Goal: Information Seeking & Learning: Learn about a topic

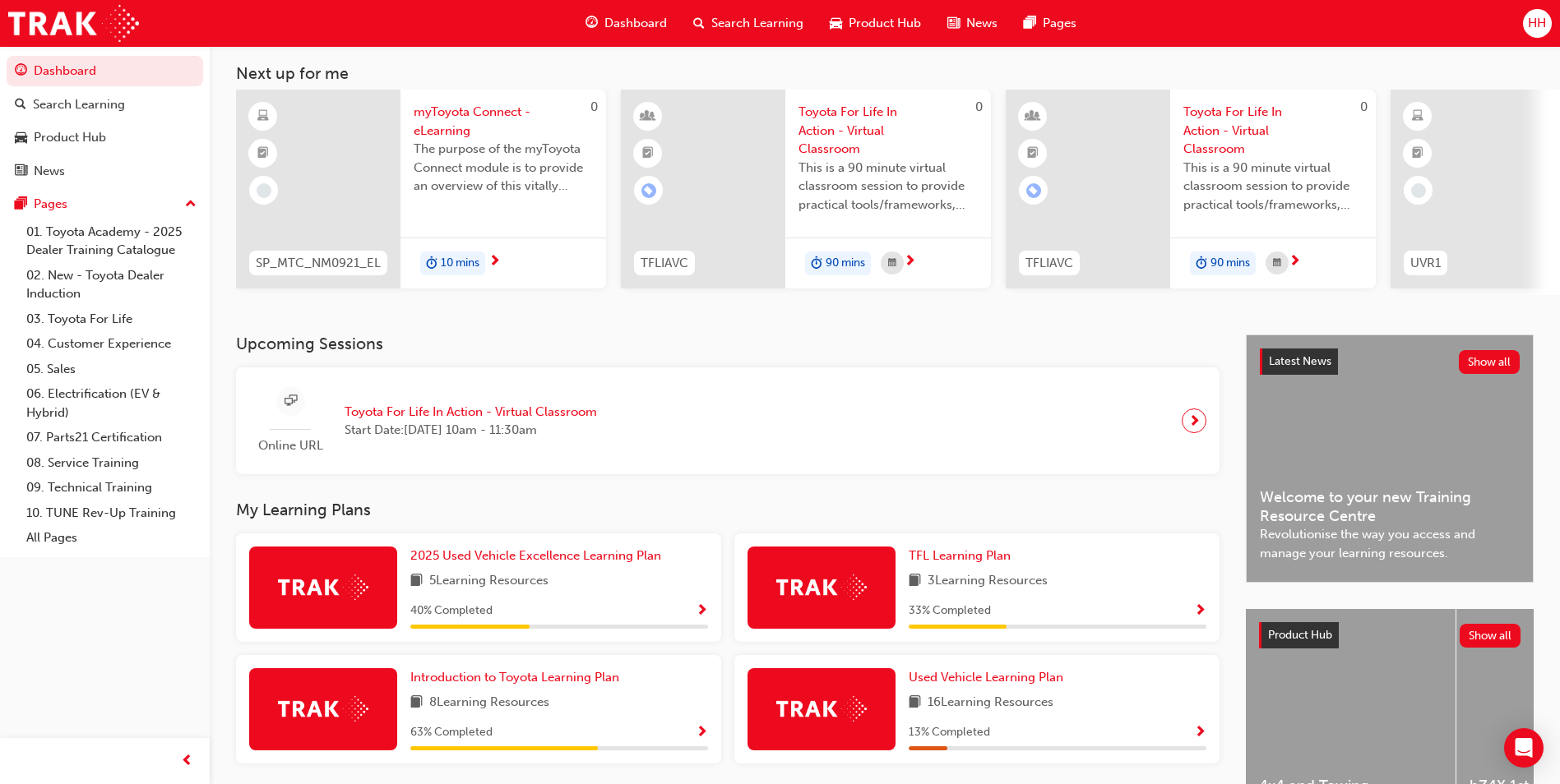
scroll to position [198, 0]
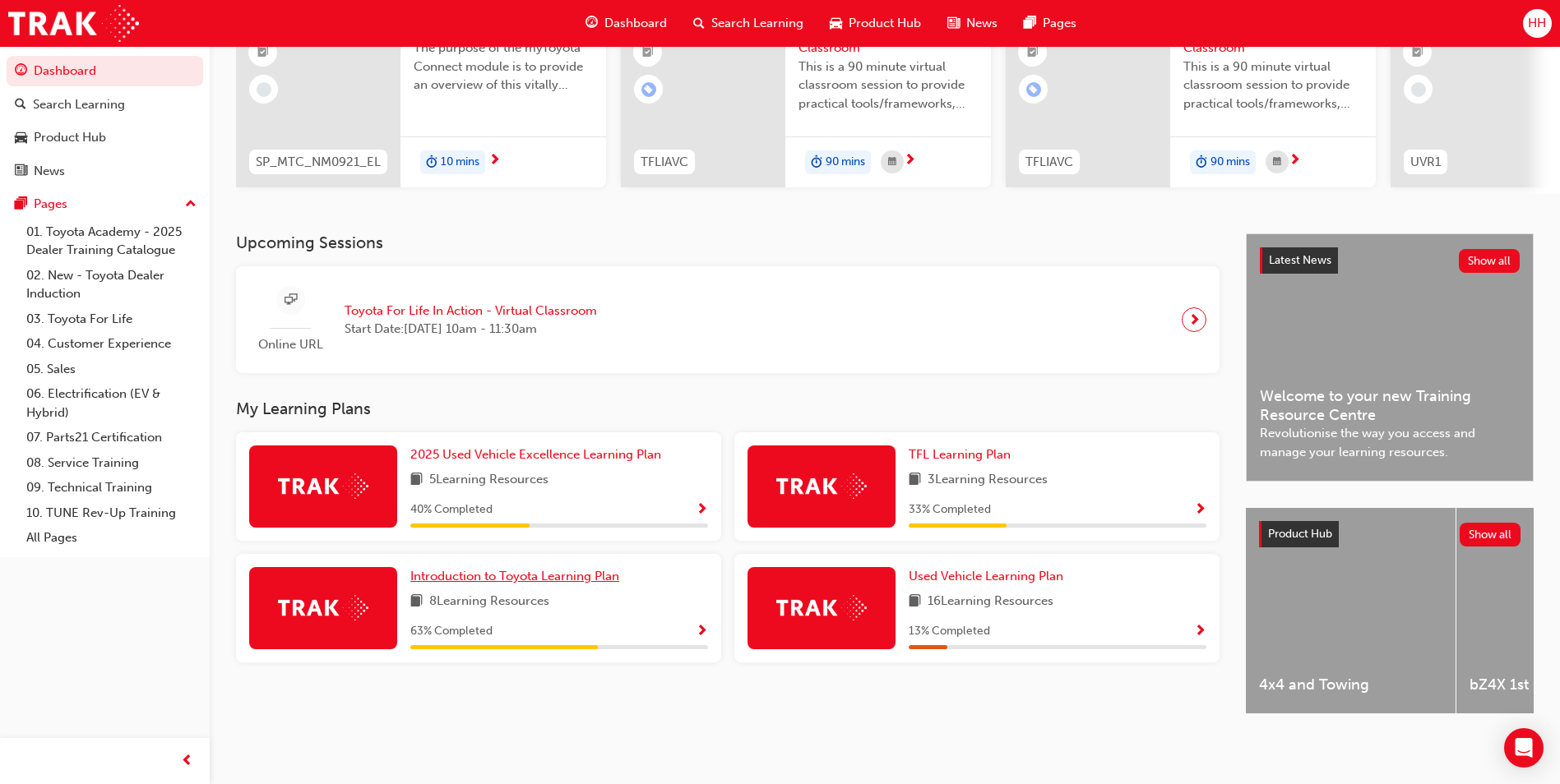
click at [601, 569] on span "Introduction to Toyota Learning Plan" at bounding box center [514, 577] width 208 height 15
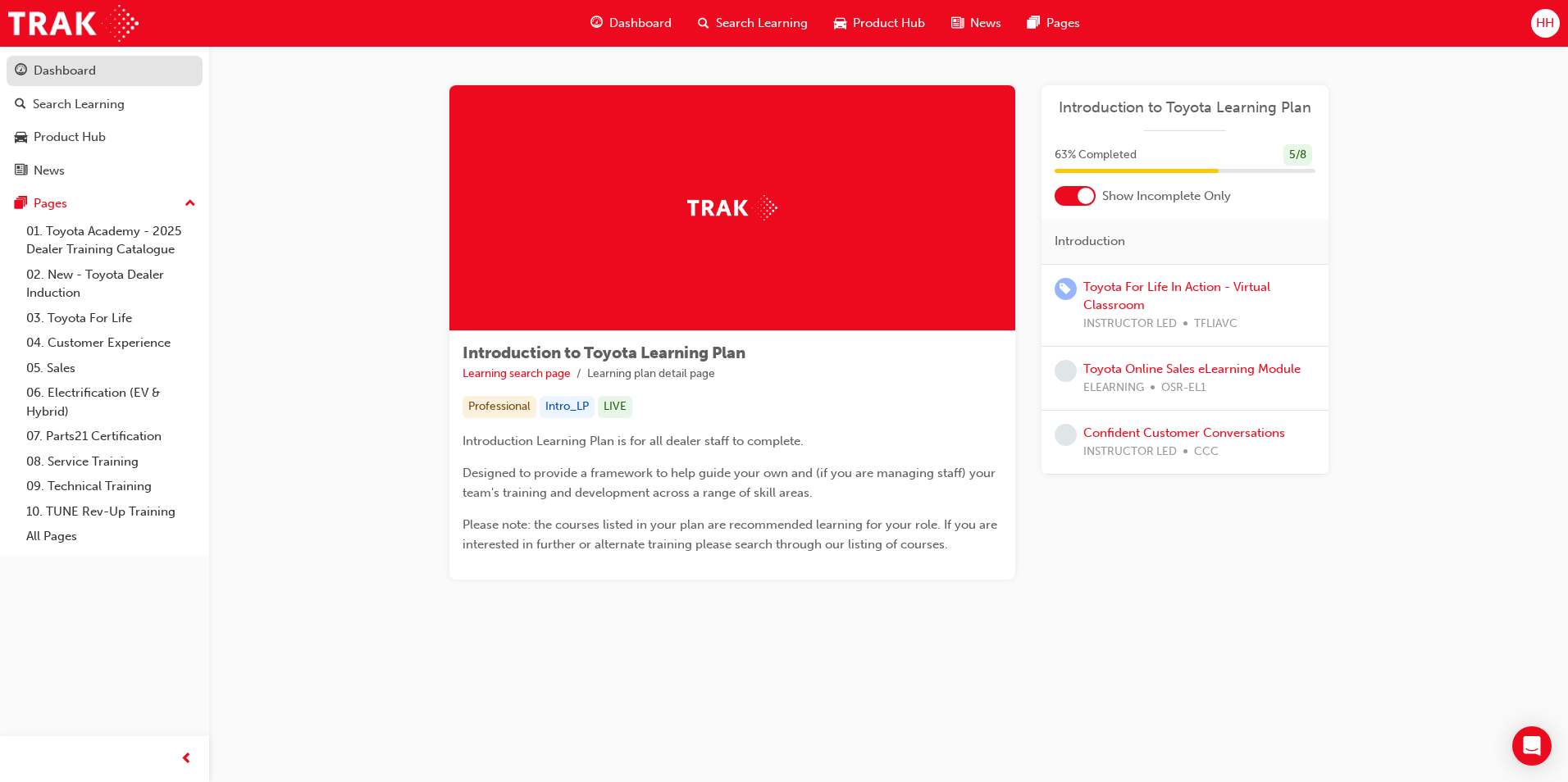
click at [64, 77] on div "Dashboard" at bounding box center [65, 71] width 63 height 19
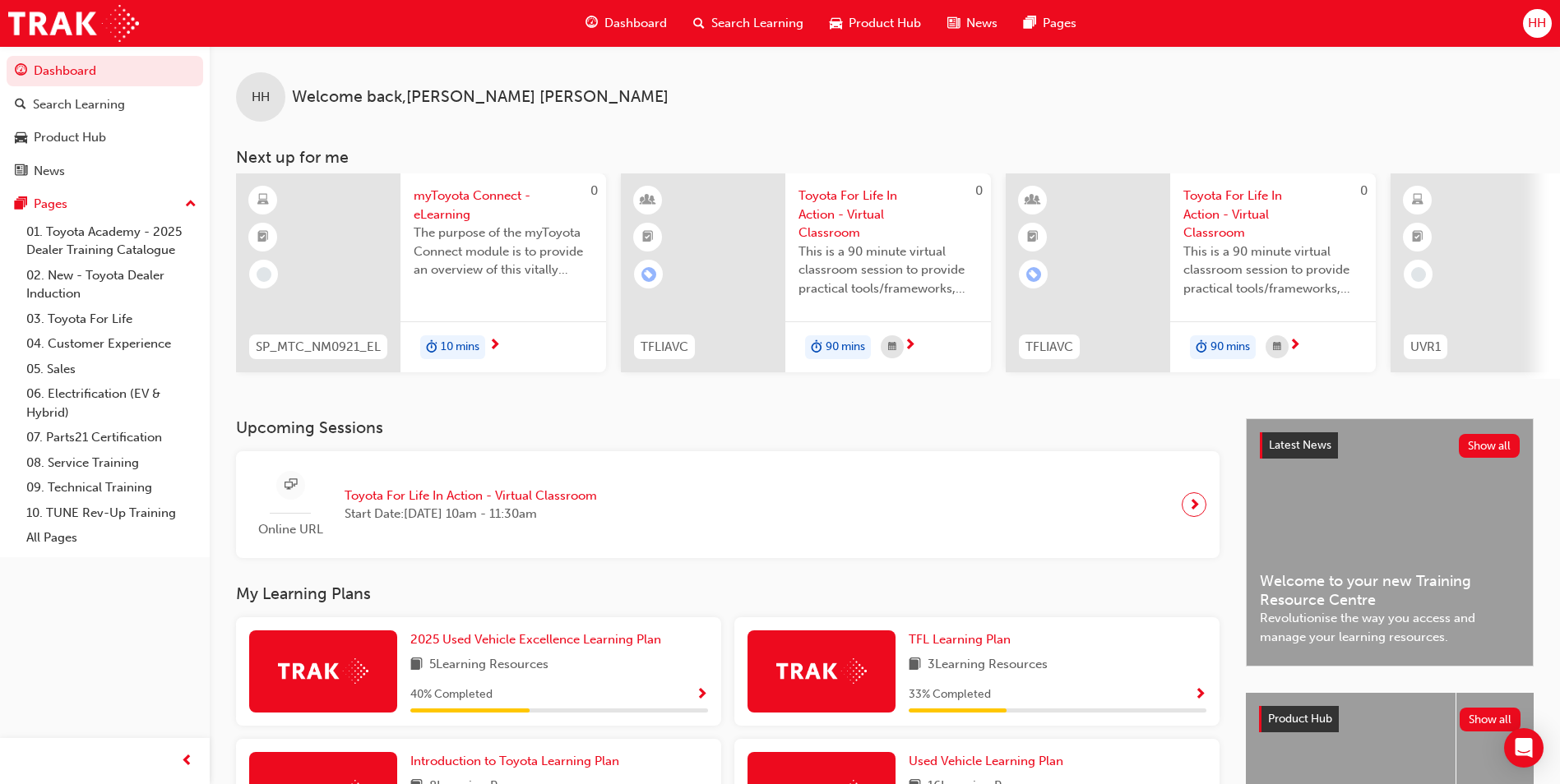
click at [738, 31] on span "Search Learning" at bounding box center [757, 24] width 92 height 19
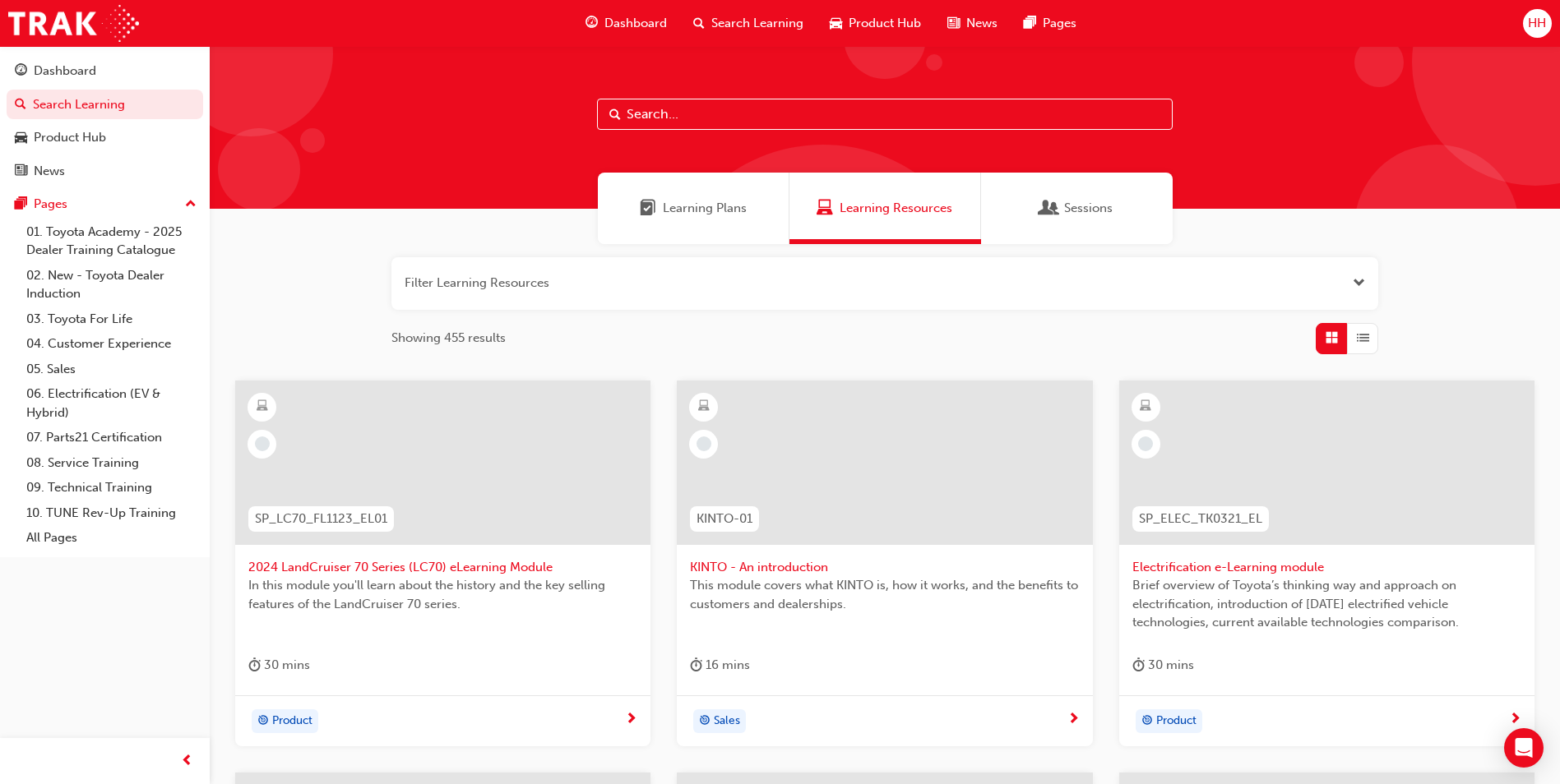
click at [673, 227] on div "Learning Plans" at bounding box center [693, 207] width 191 height 71
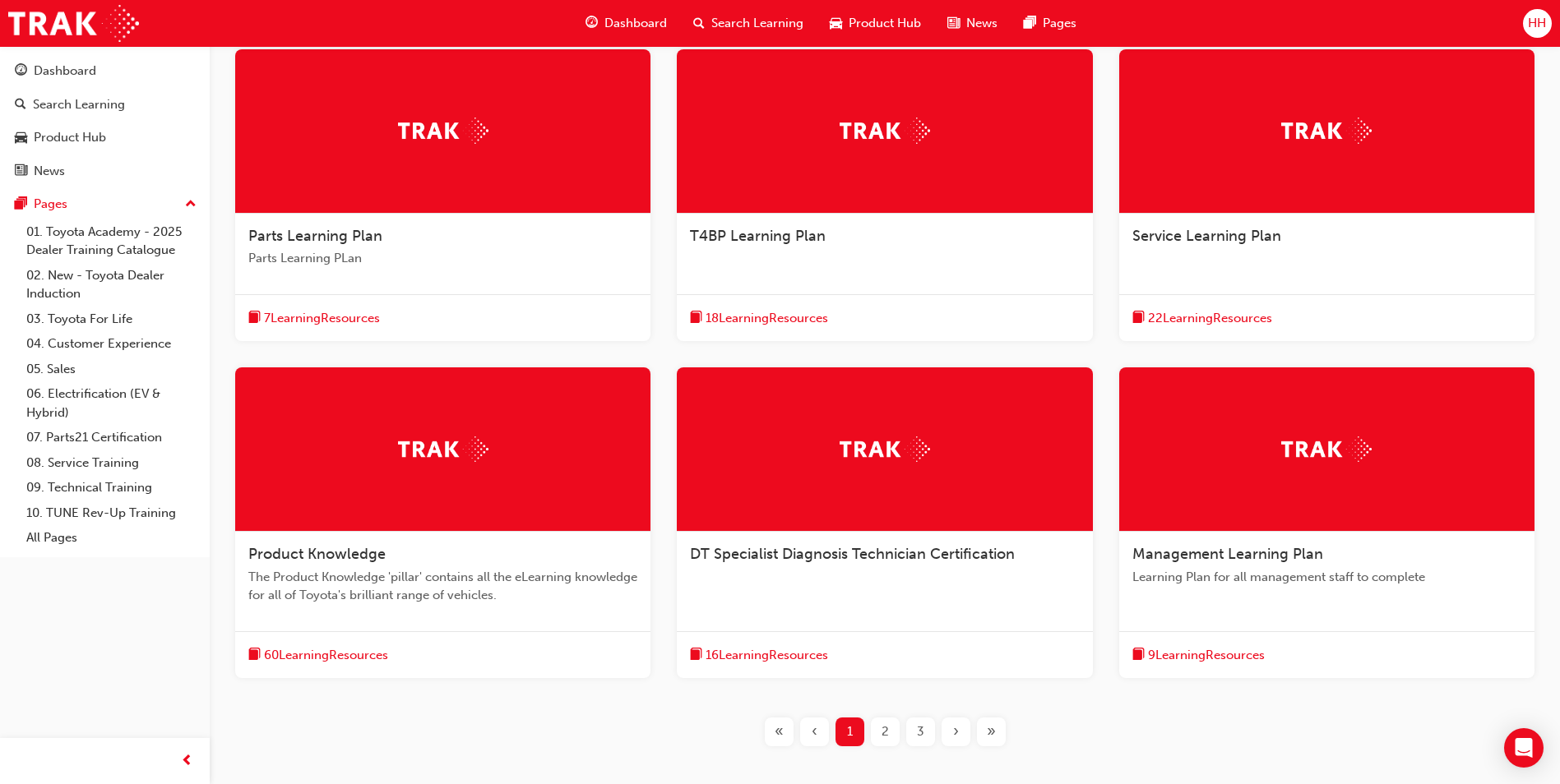
scroll to position [411, 0]
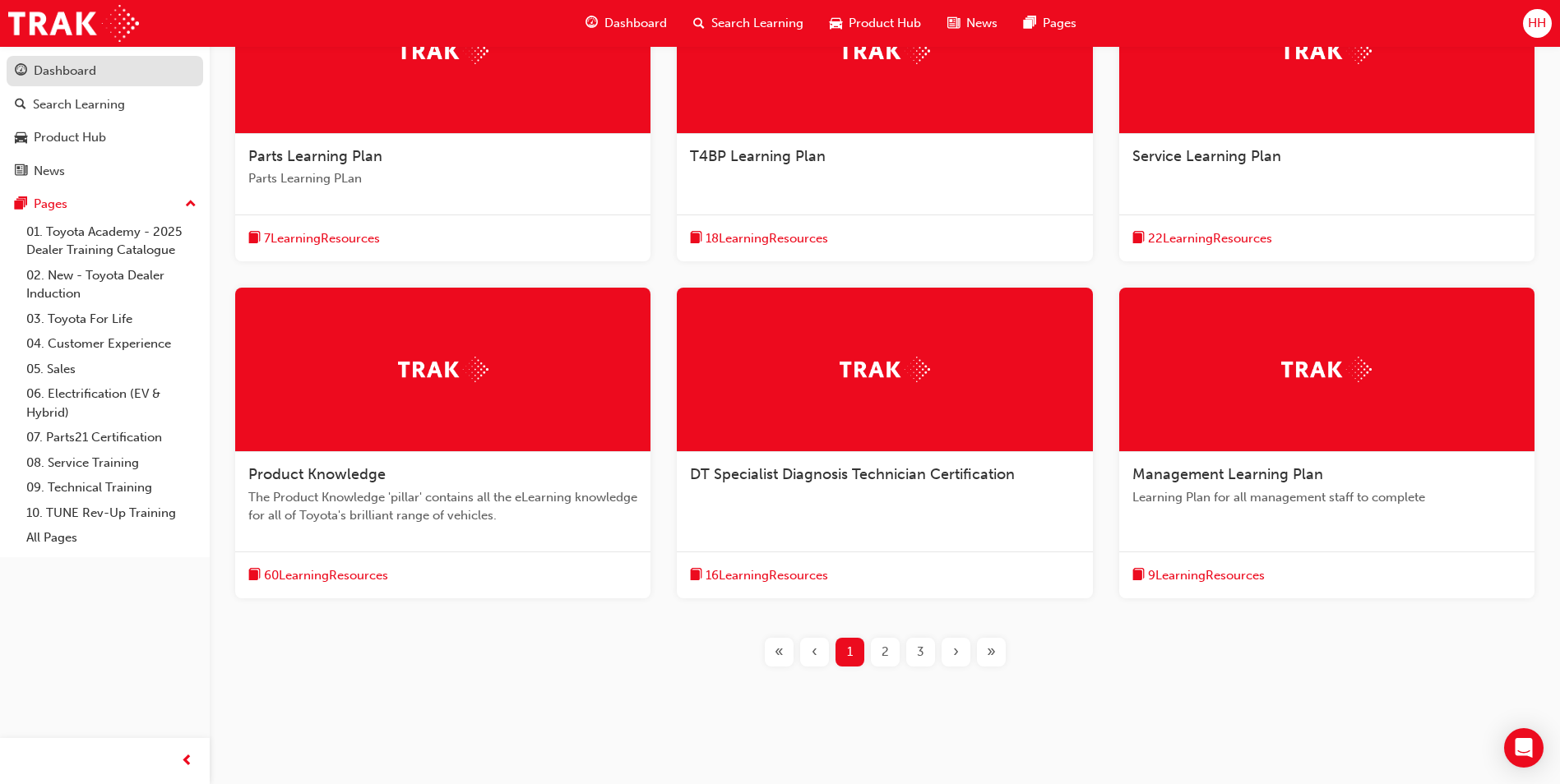
click at [100, 69] on div "Dashboard" at bounding box center [105, 71] width 180 height 21
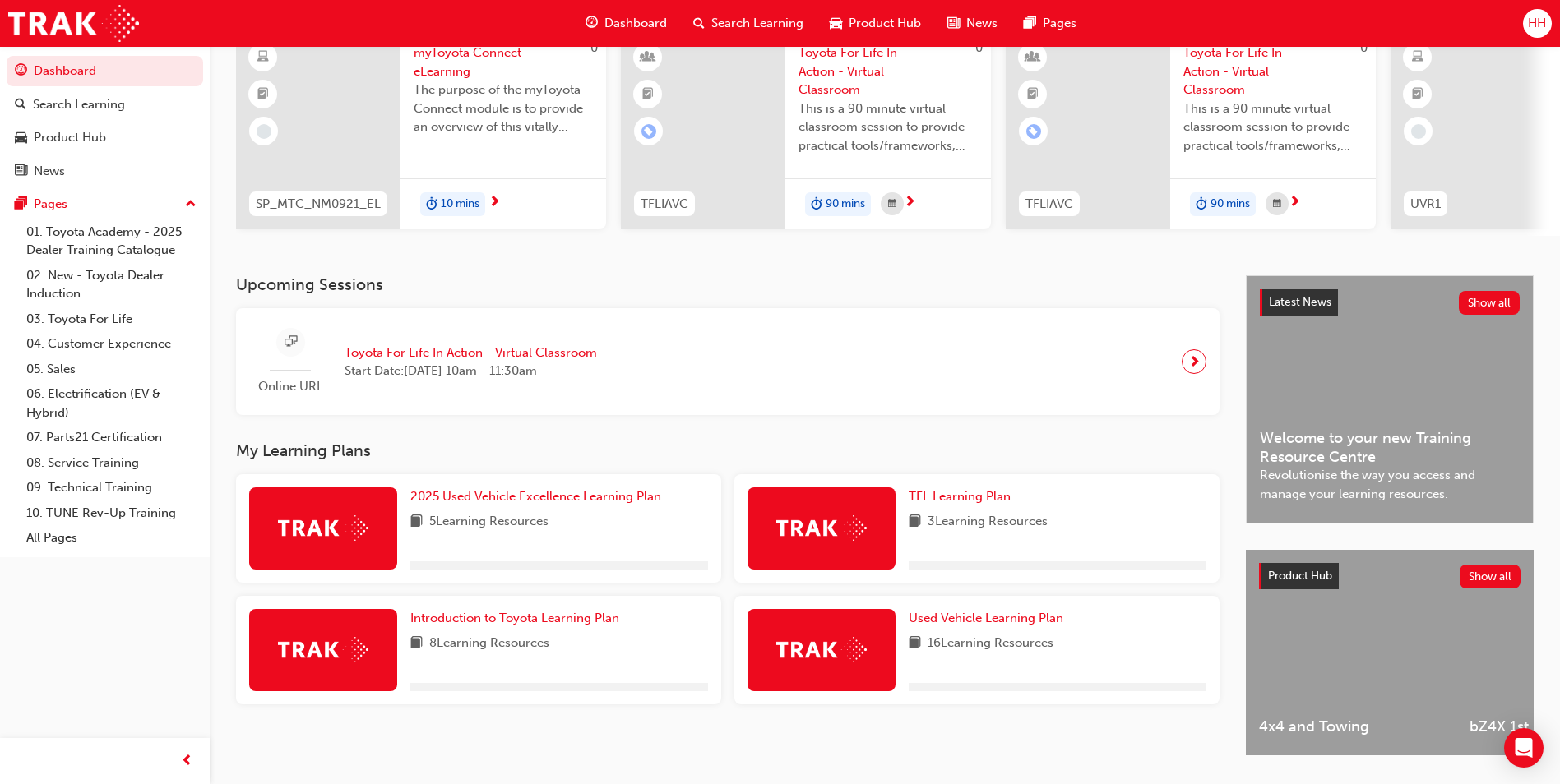
scroll to position [165, 0]
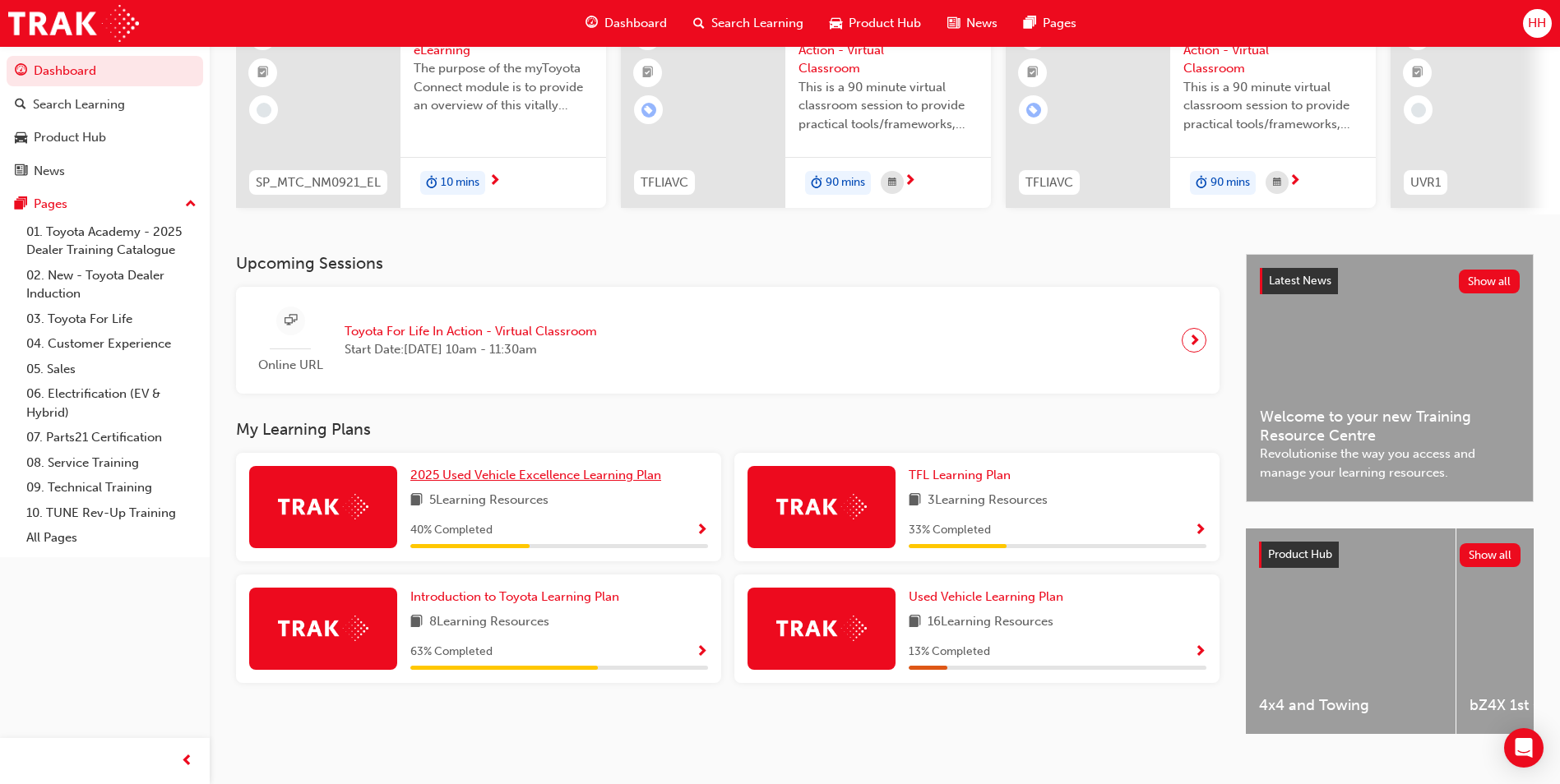
click at [500, 482] on span "2025 Used Vehicle Excellence Learning Plan" at bounding box center [536, 476] width 251 height 15
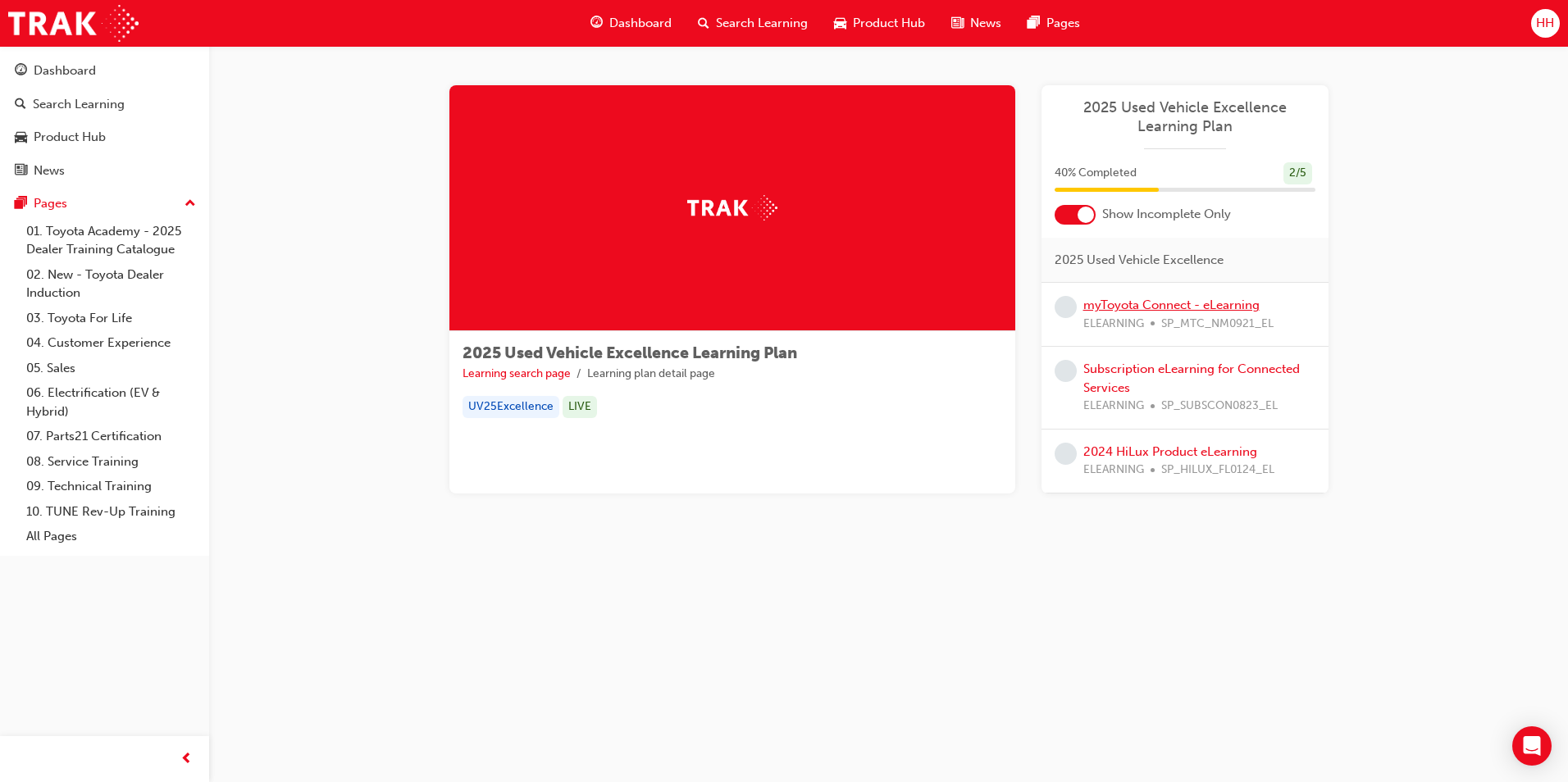
click at [1127, 299] on link "myToyota Connect - eLearning" at bounding box center [1171, 306] width 177 height 15
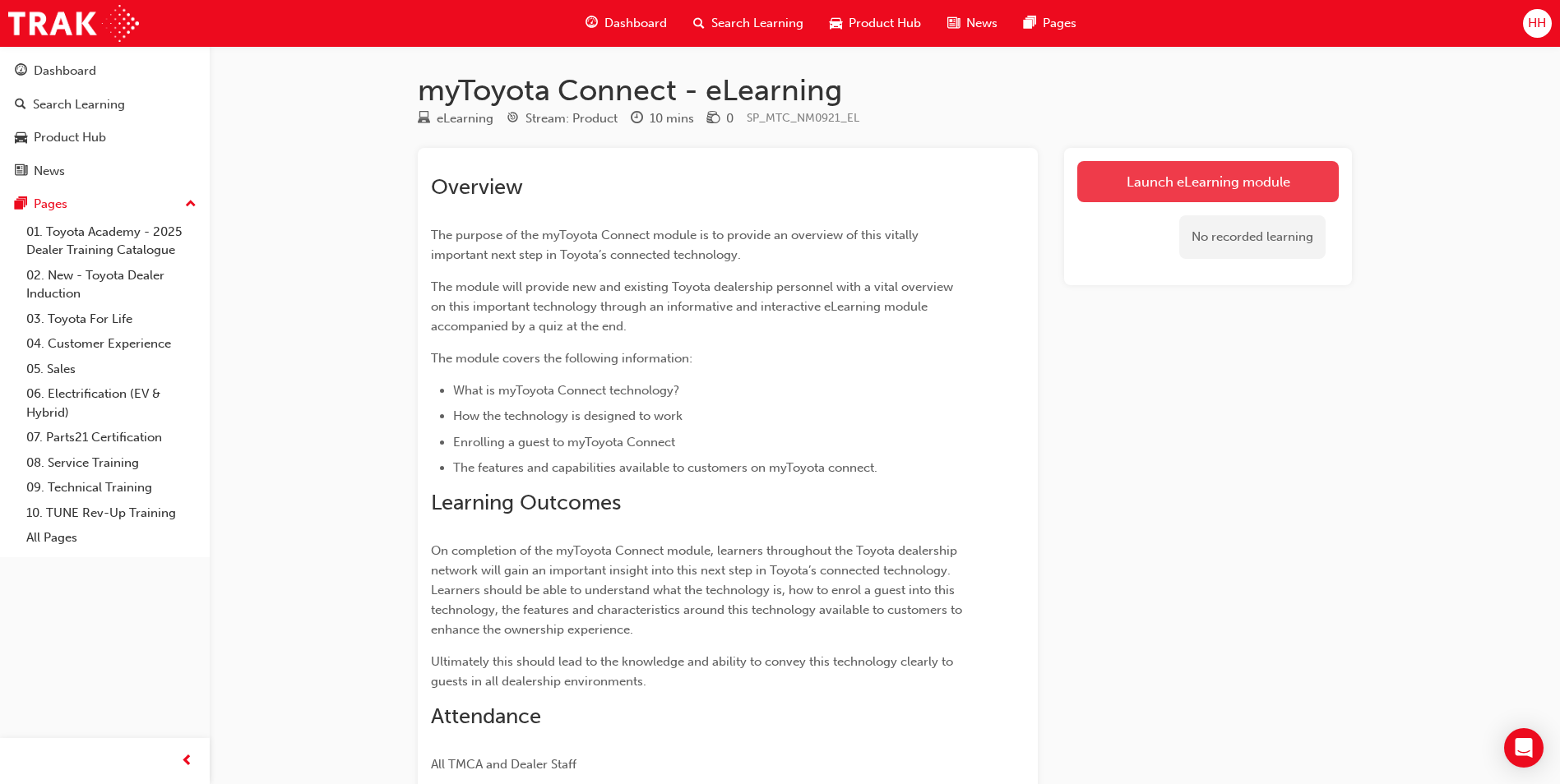
click at [1199, 187] on link "Launch eLearning module" at bounding box center [1208, 181] width 262 height 41
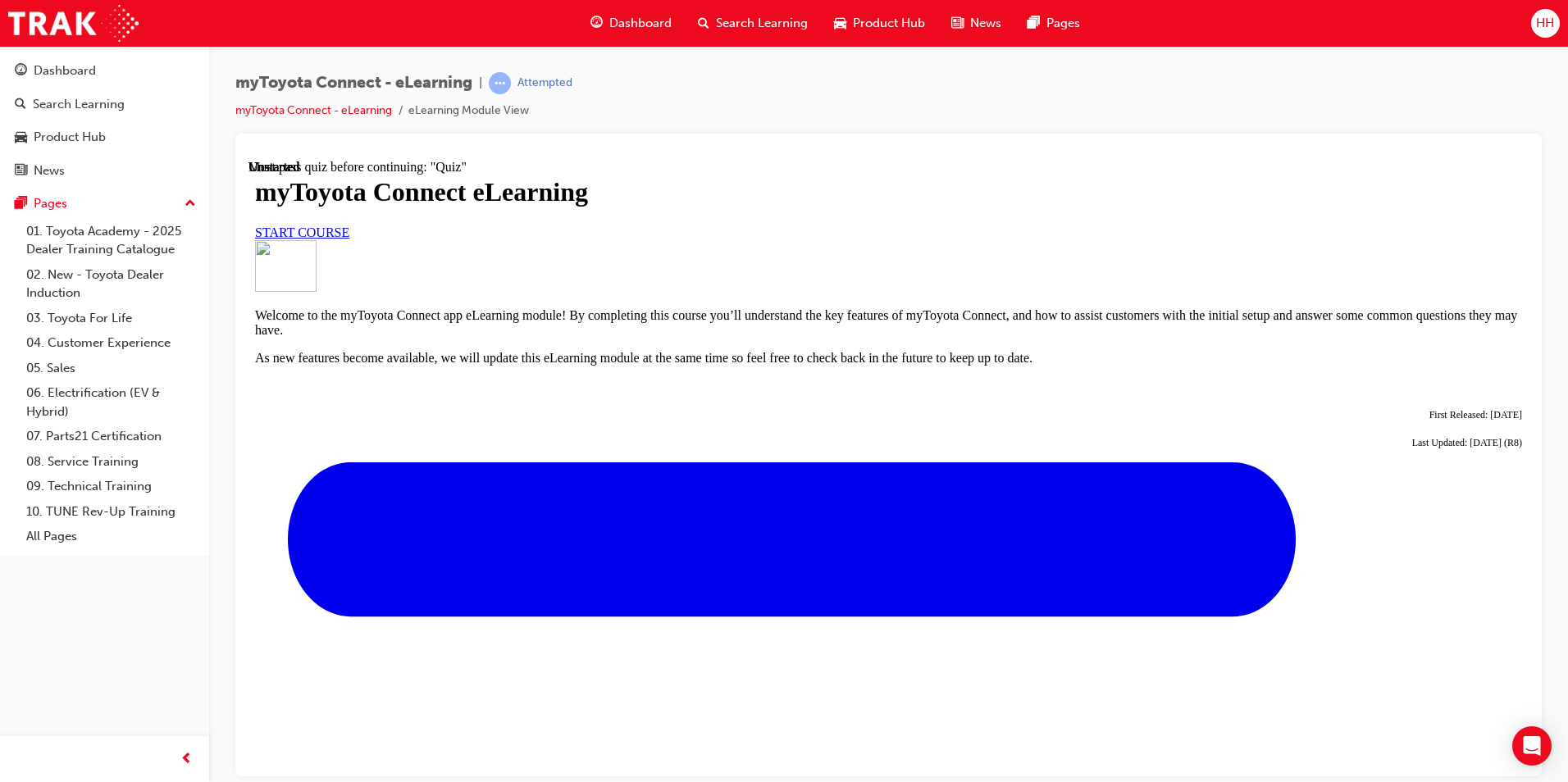
click at [349, 238] on span "START COURSE" at bounding box center [302, 232] width 94 height 14
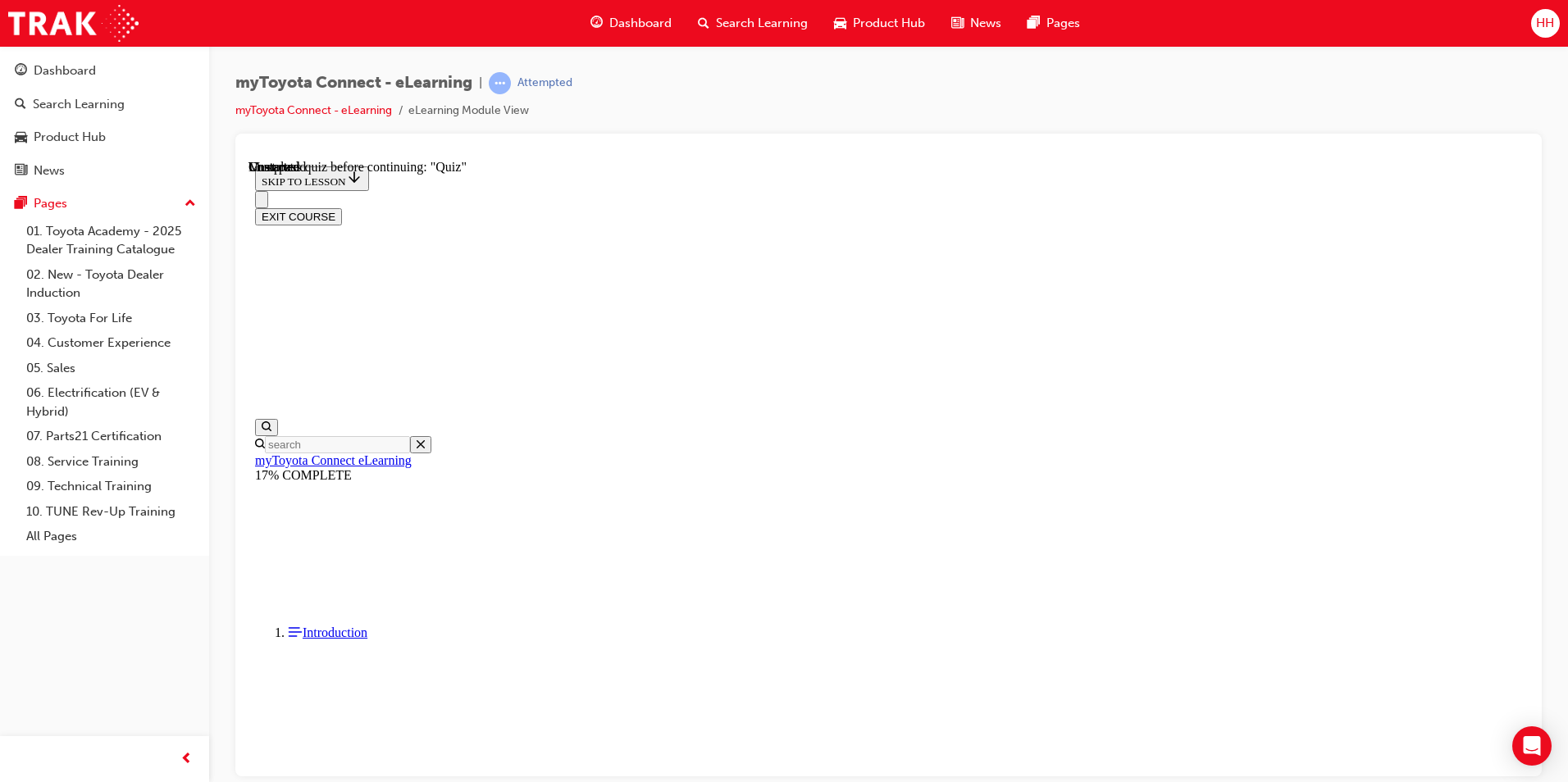
scroll to position [1402, 0]
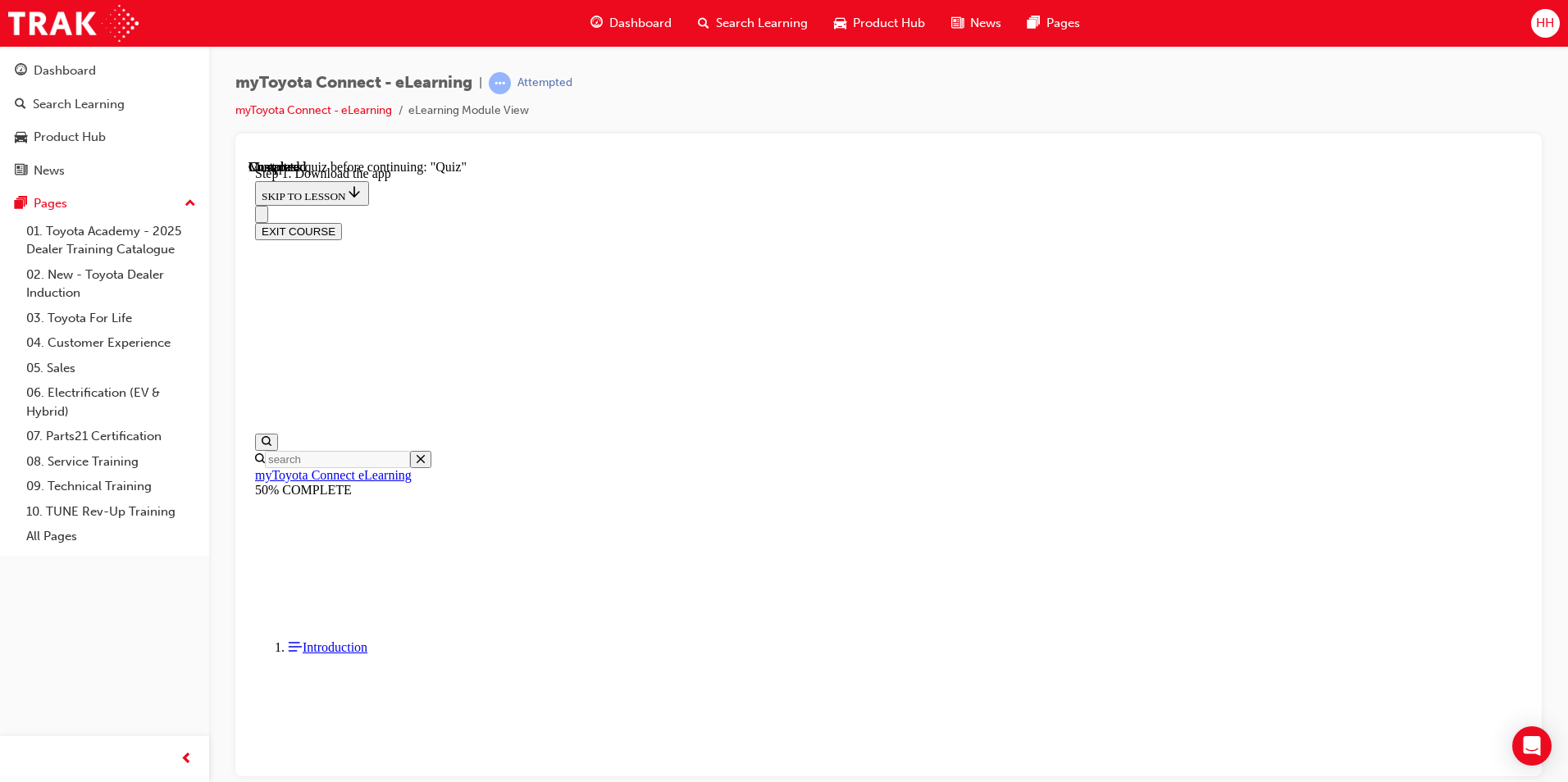
scroll to position [340, 0]
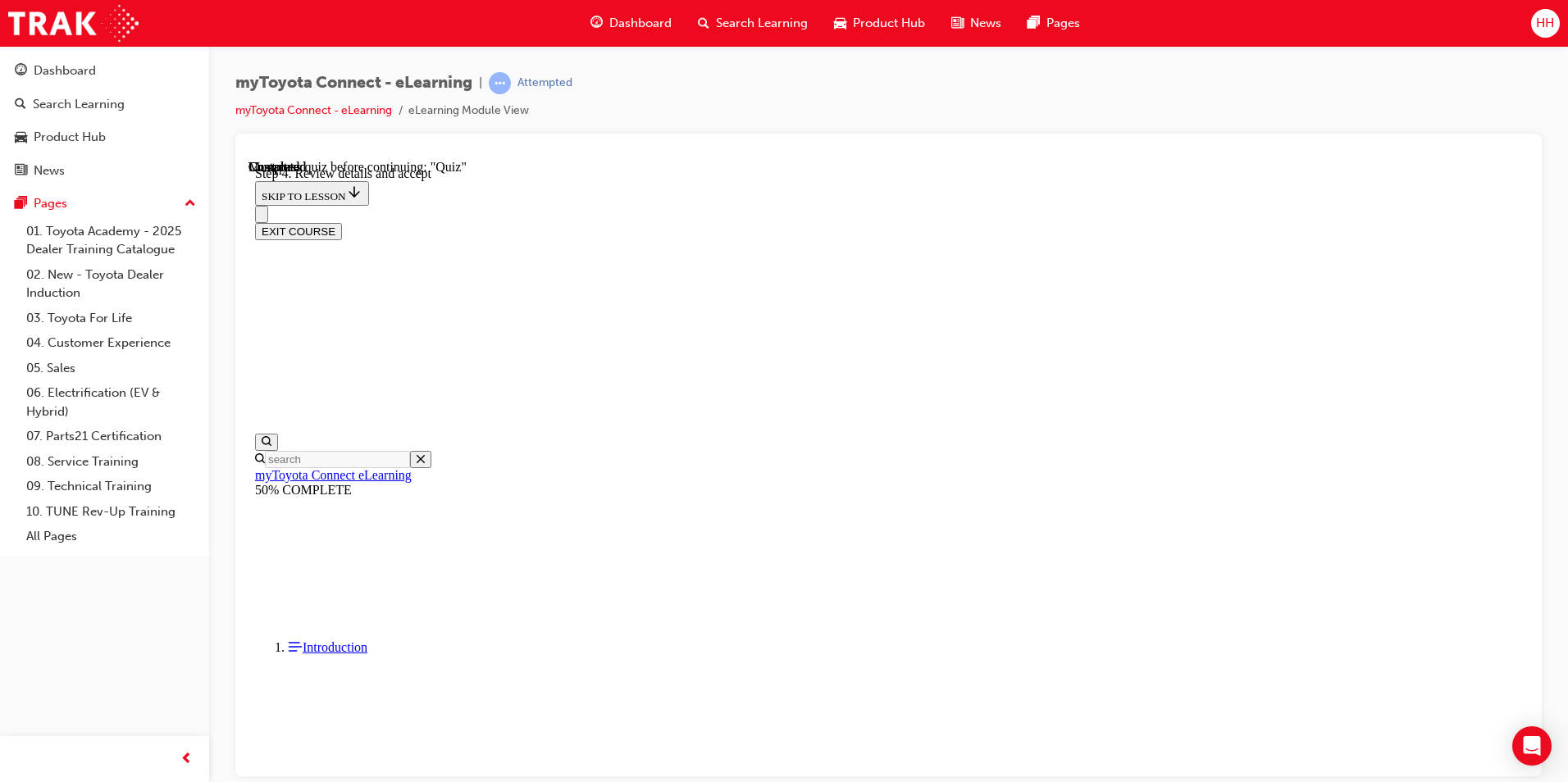
scroll to position [496, 0]
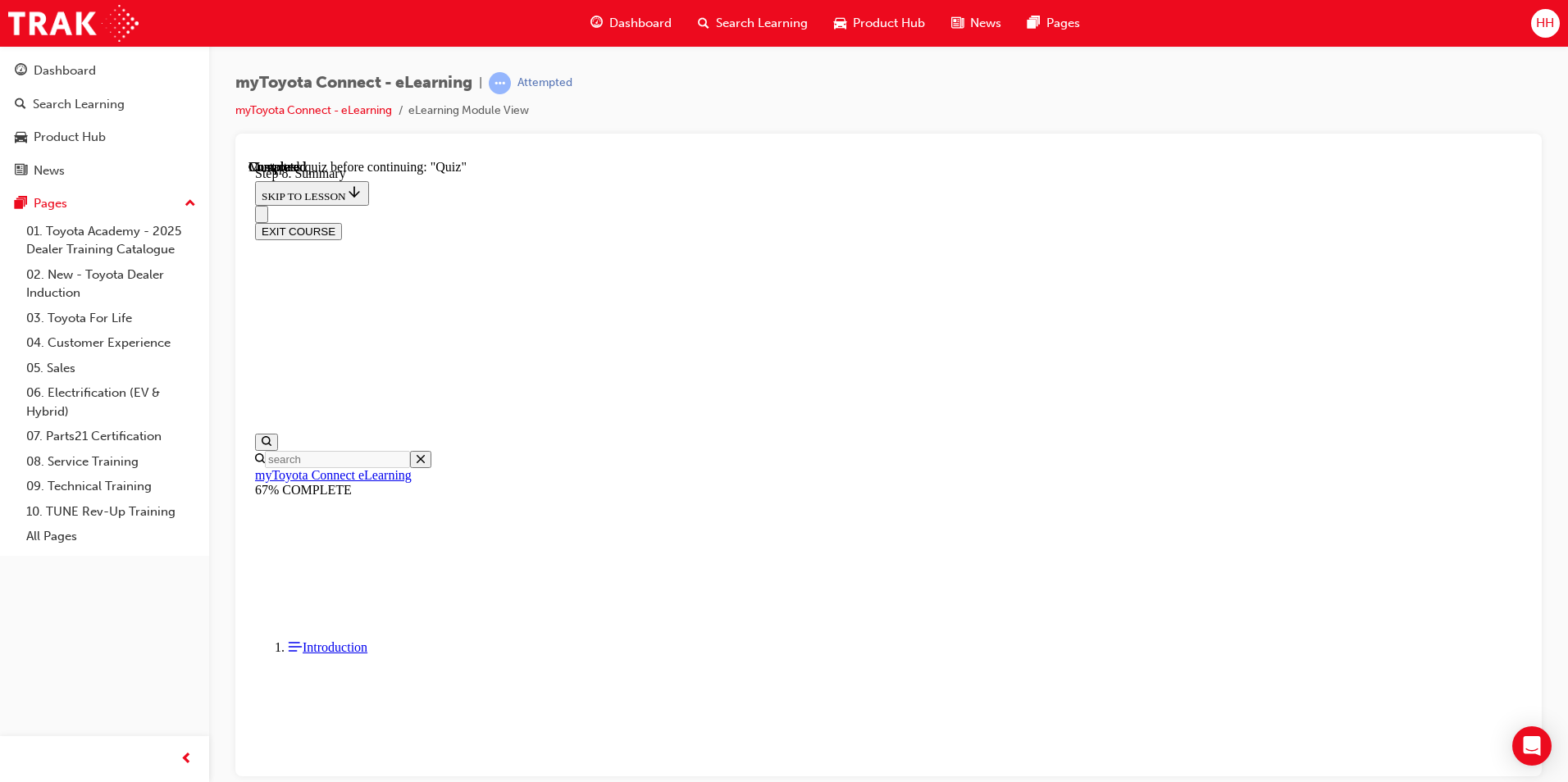
scroll to position [51, 0]
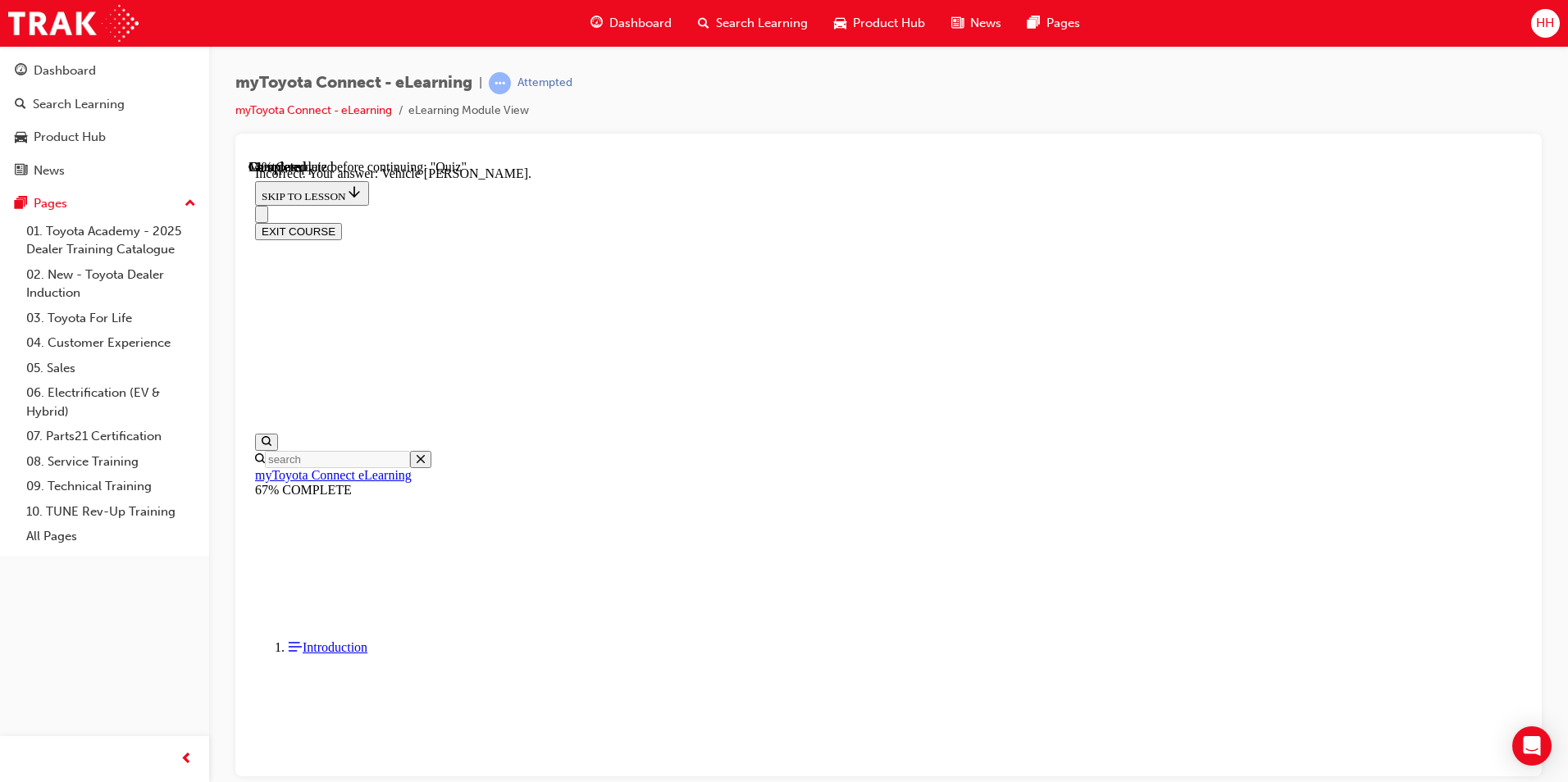
scroll to position [290, 0]
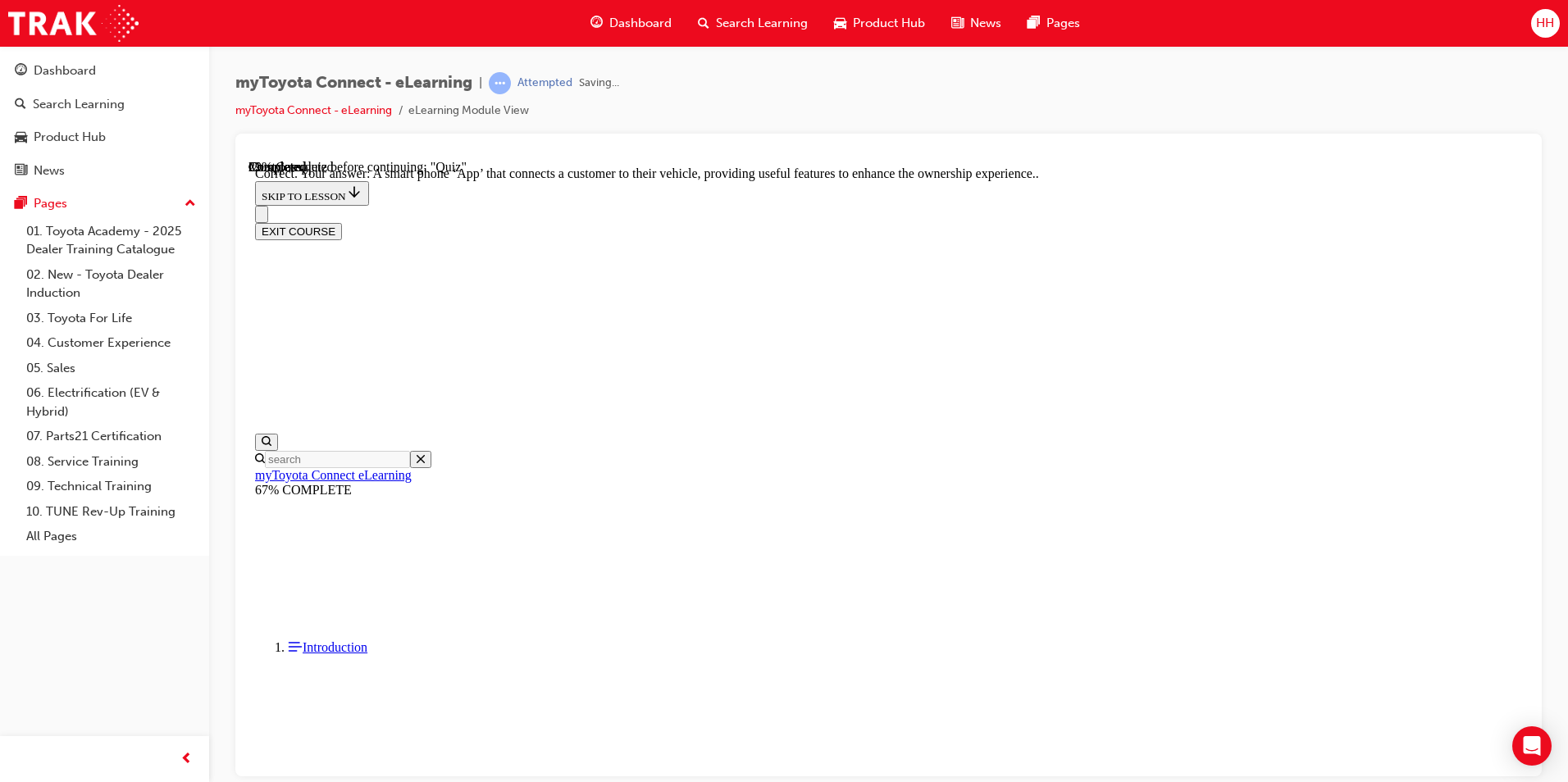
scroll to position [274, 0]
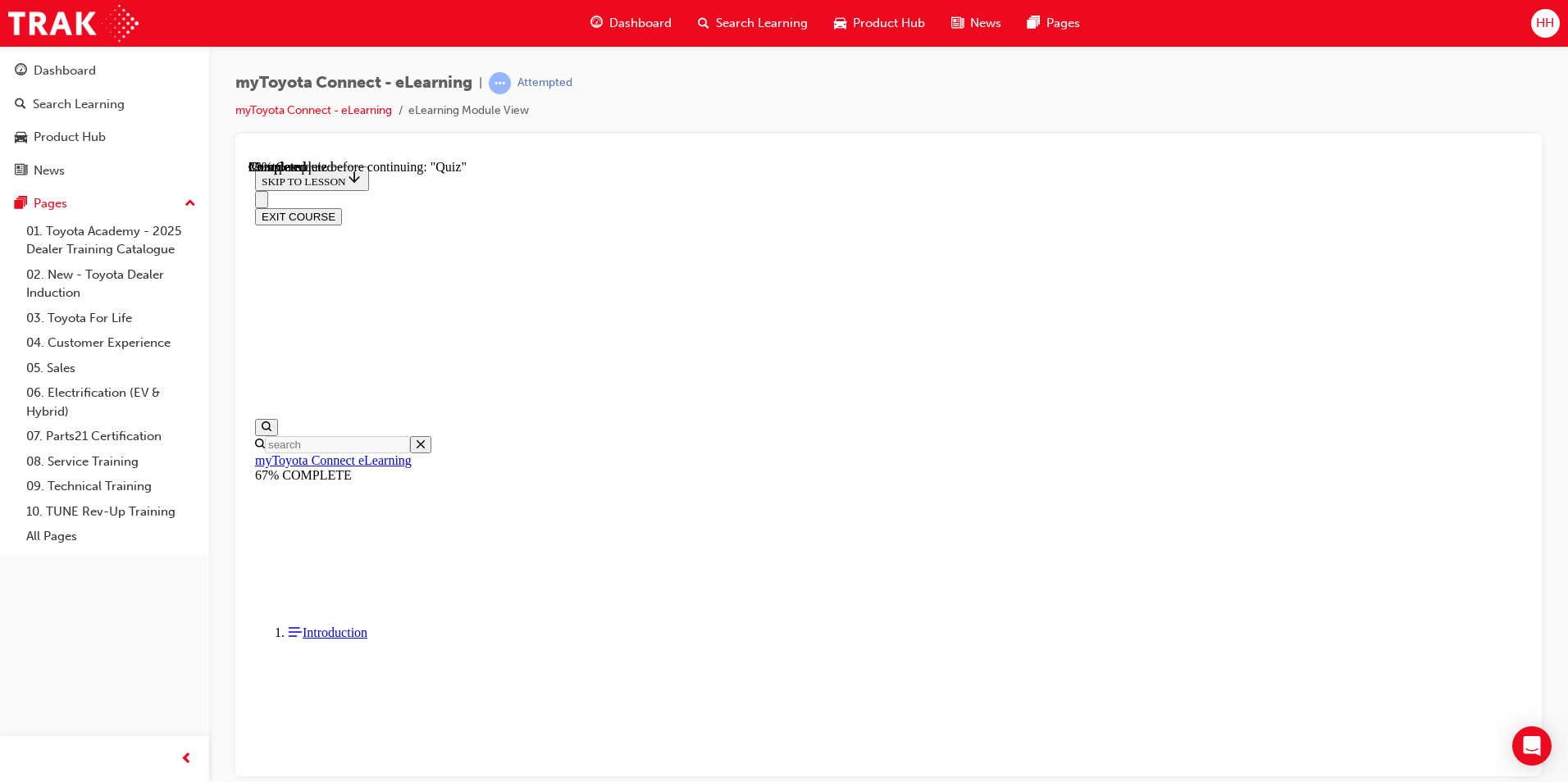
scroll to position [164, 0]
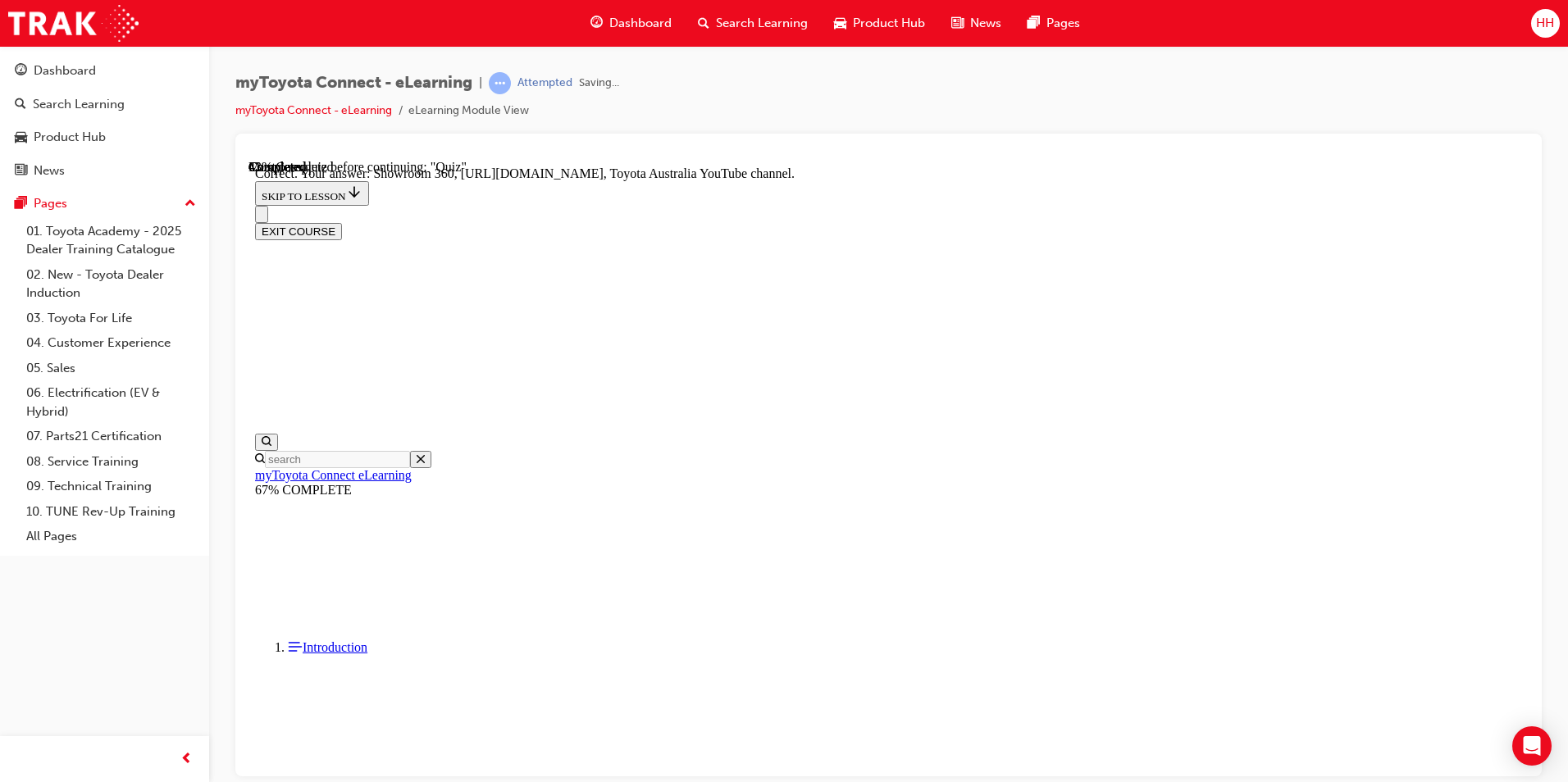
scroll to position [307, 0]
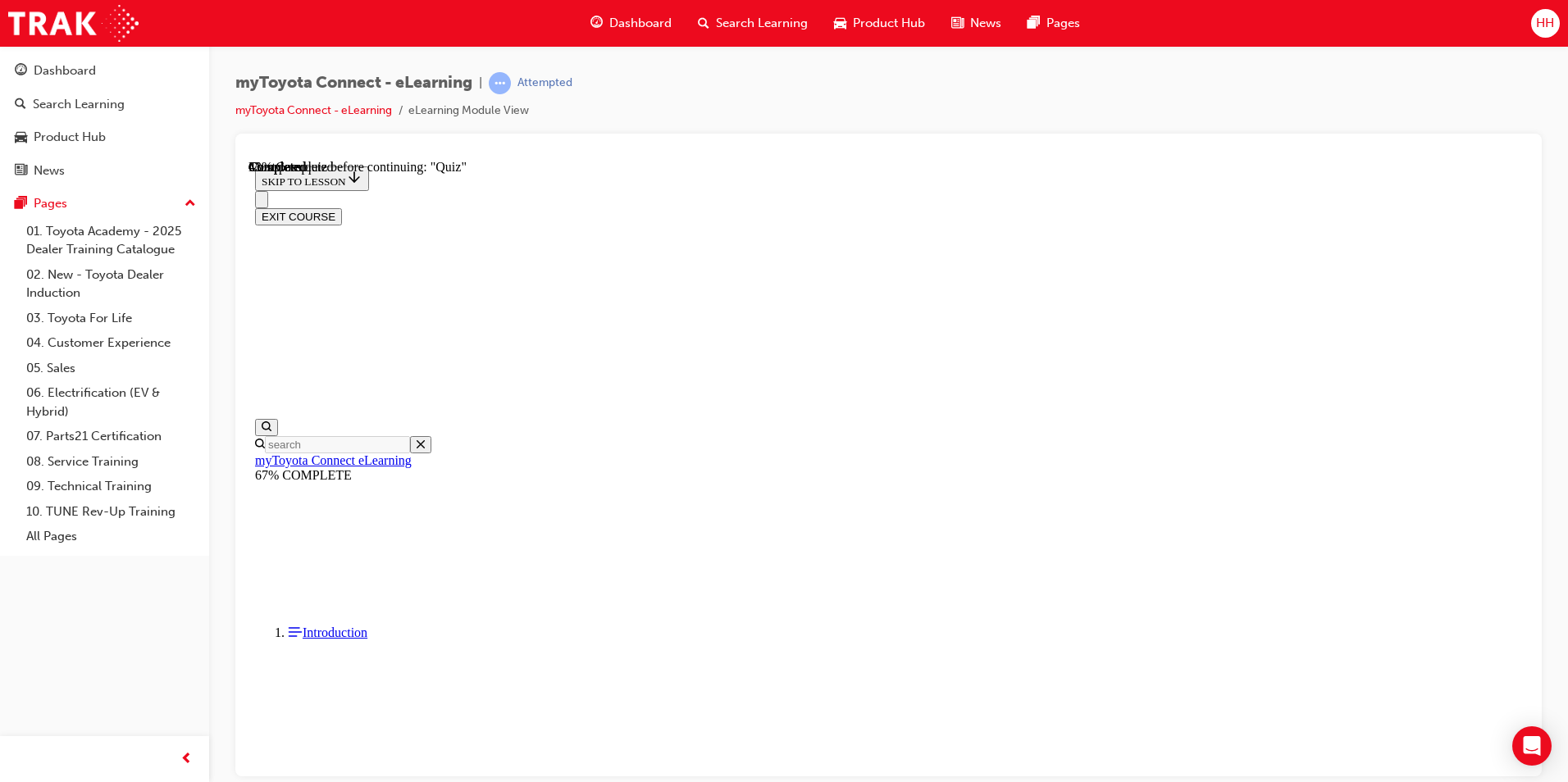
scroll to position [173, 0]
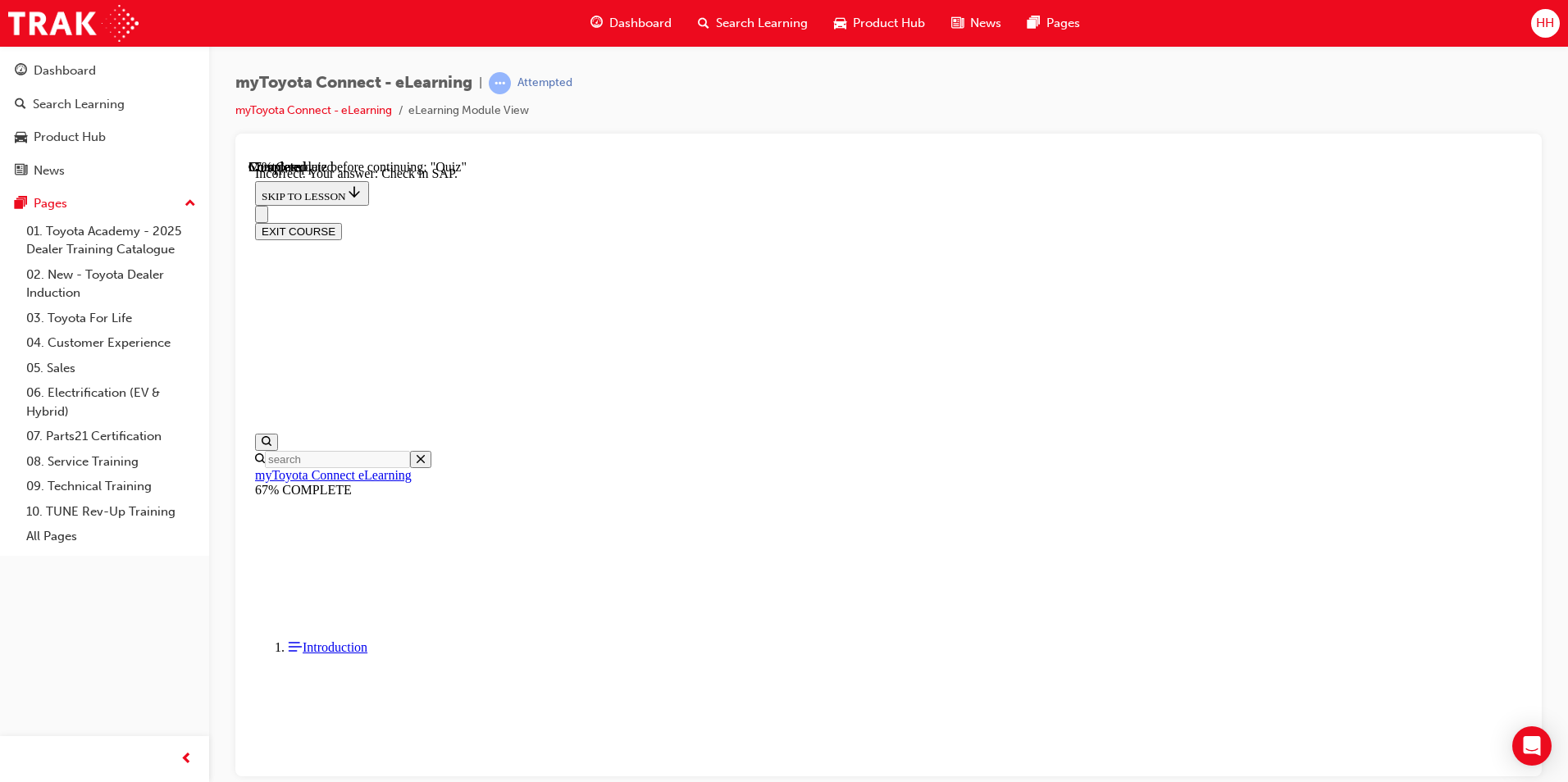
scroll to position [225, 0]
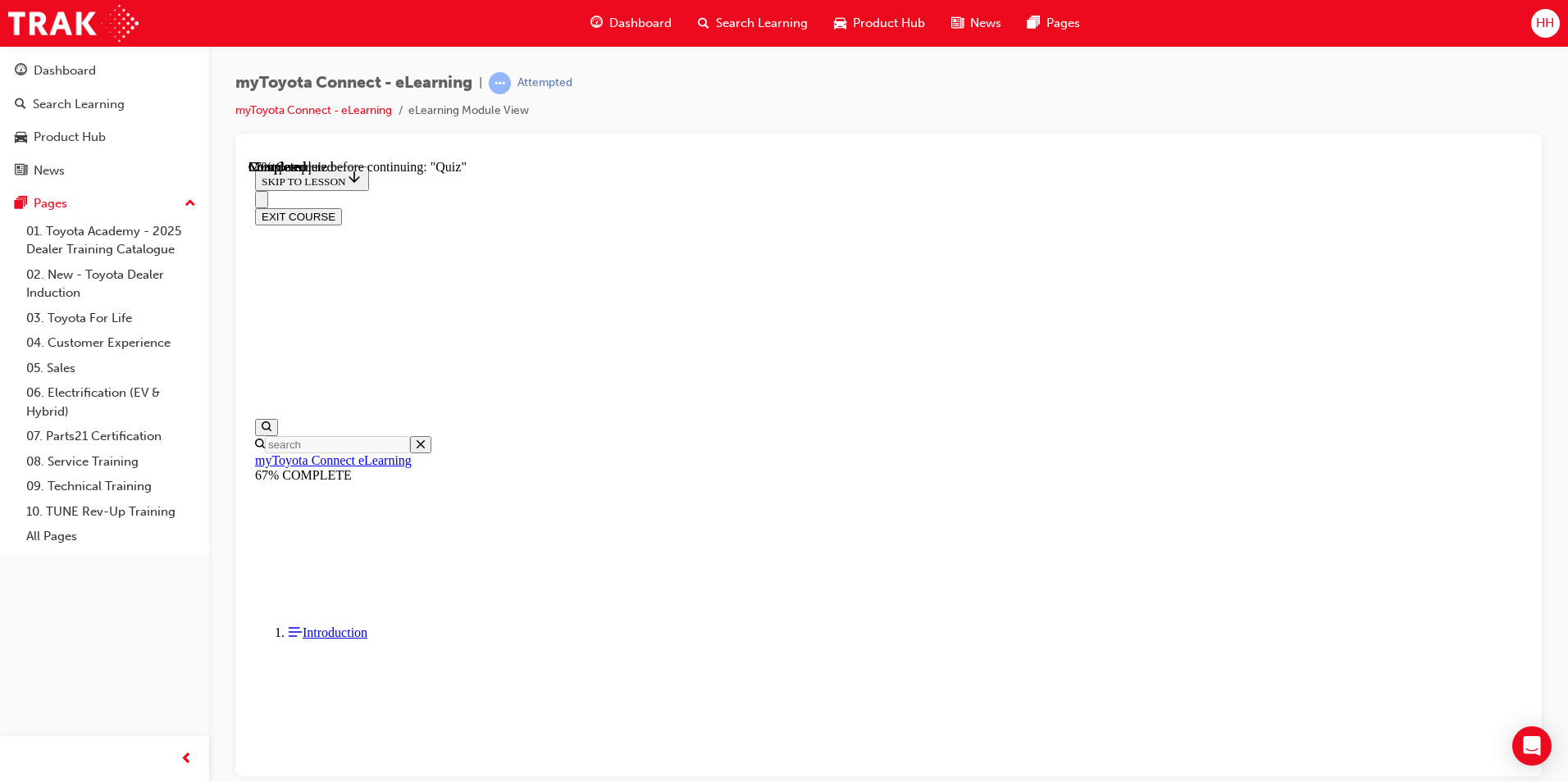
scroll to position [107, 0]
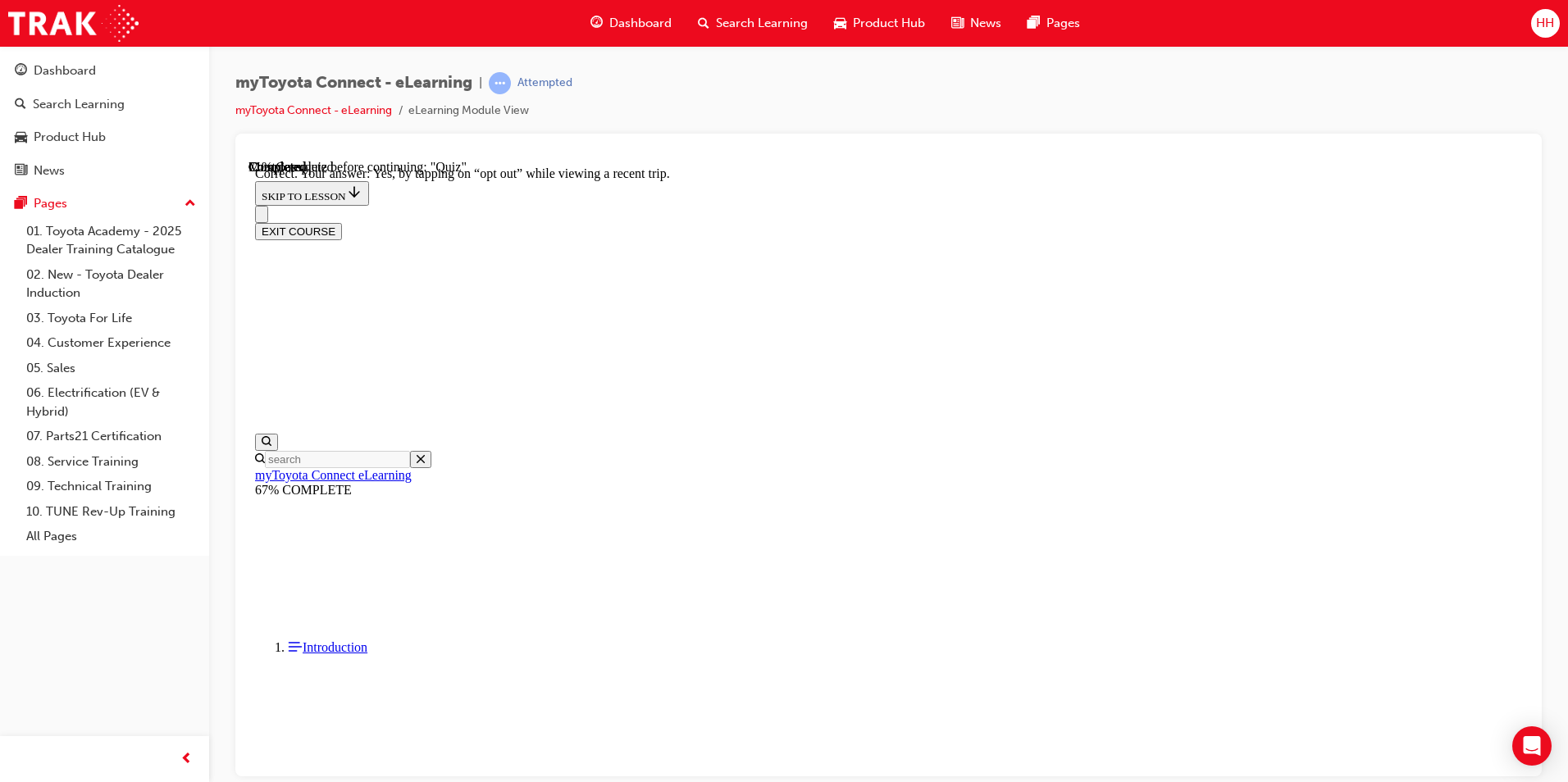
scroll to position [159, 0]
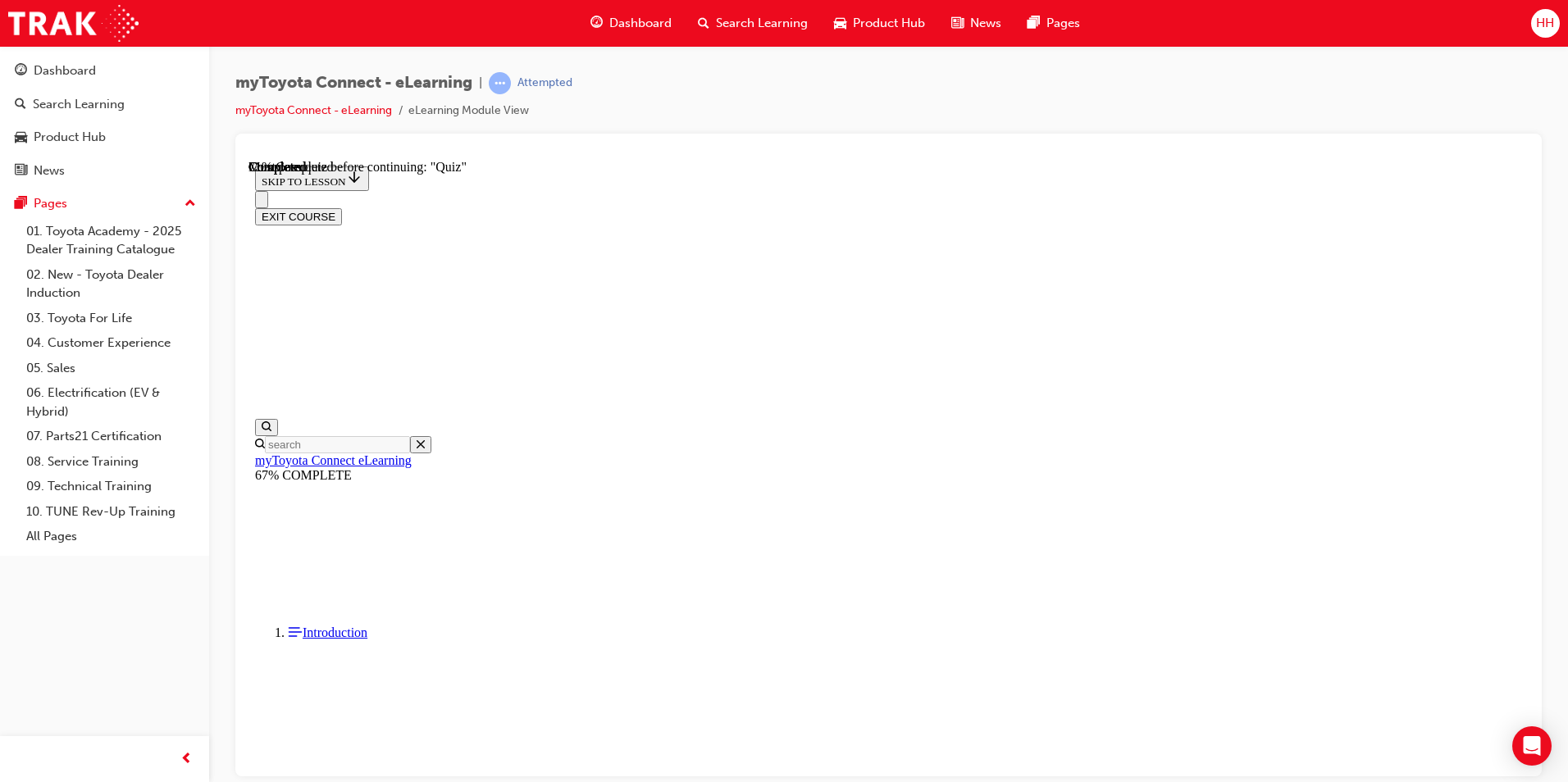
scroll to position [141, 0]
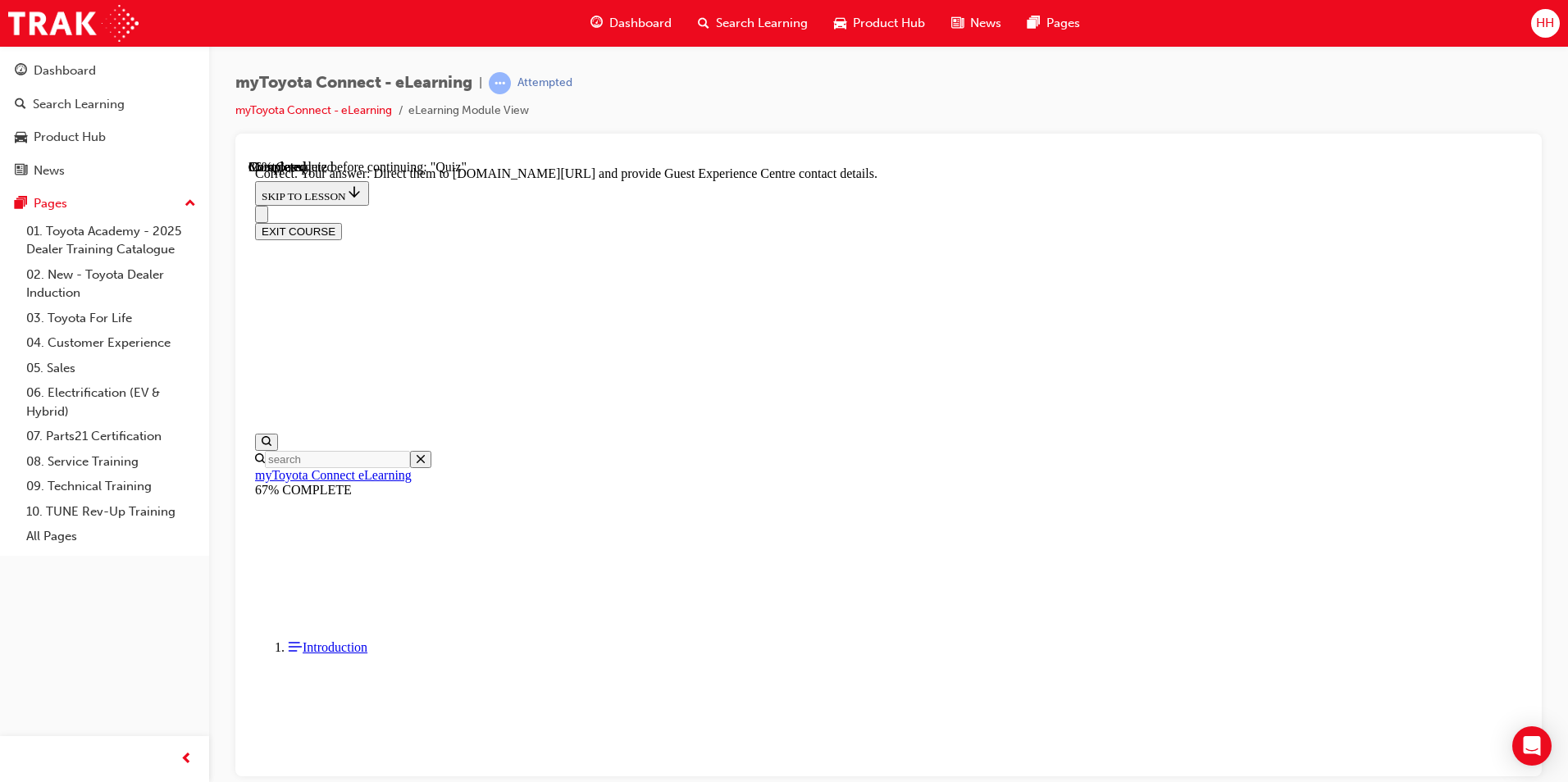
scroll to position [307, 0]
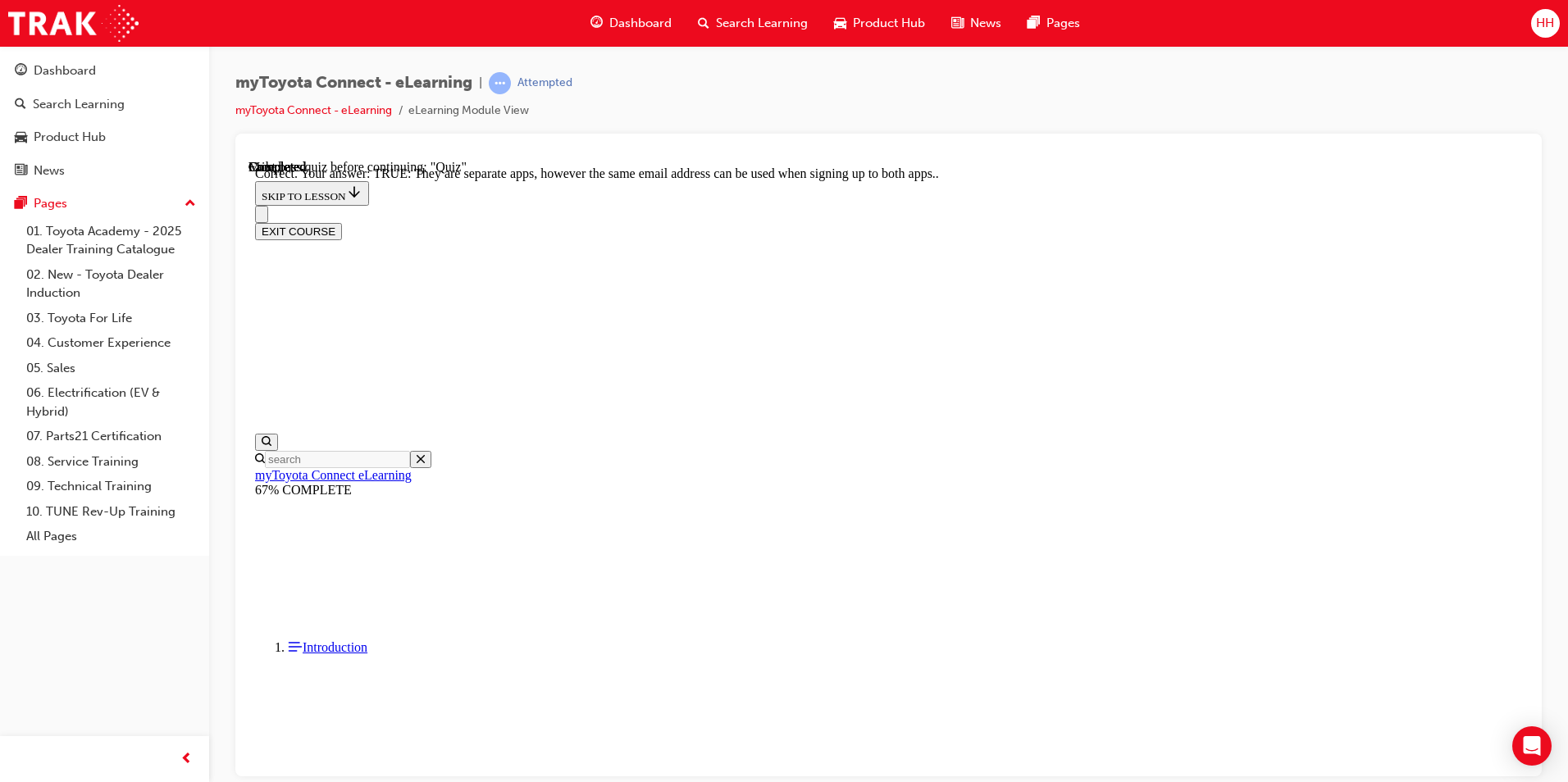
scroll to position [164, 0]
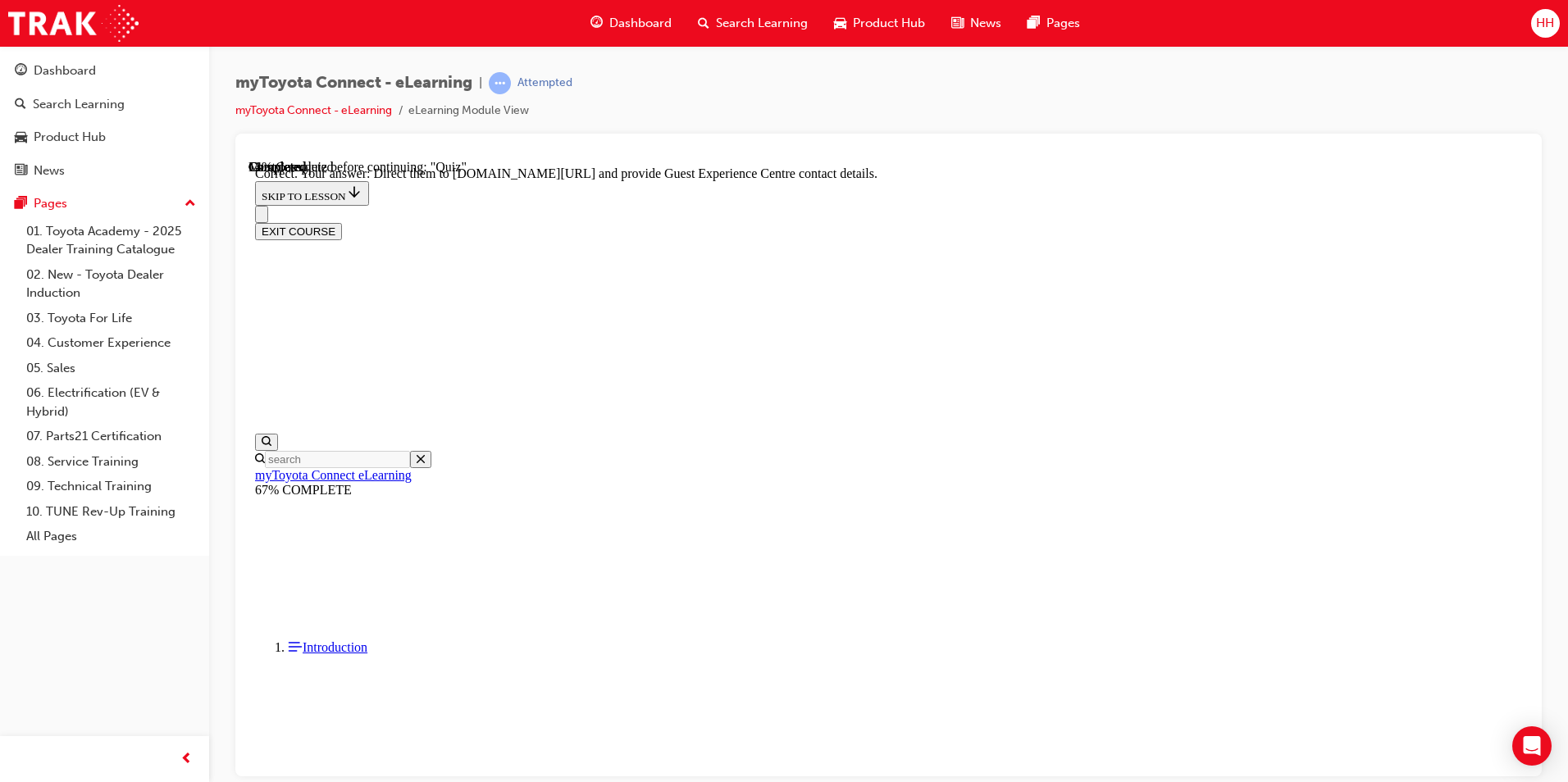
scroll to position [307, 0]
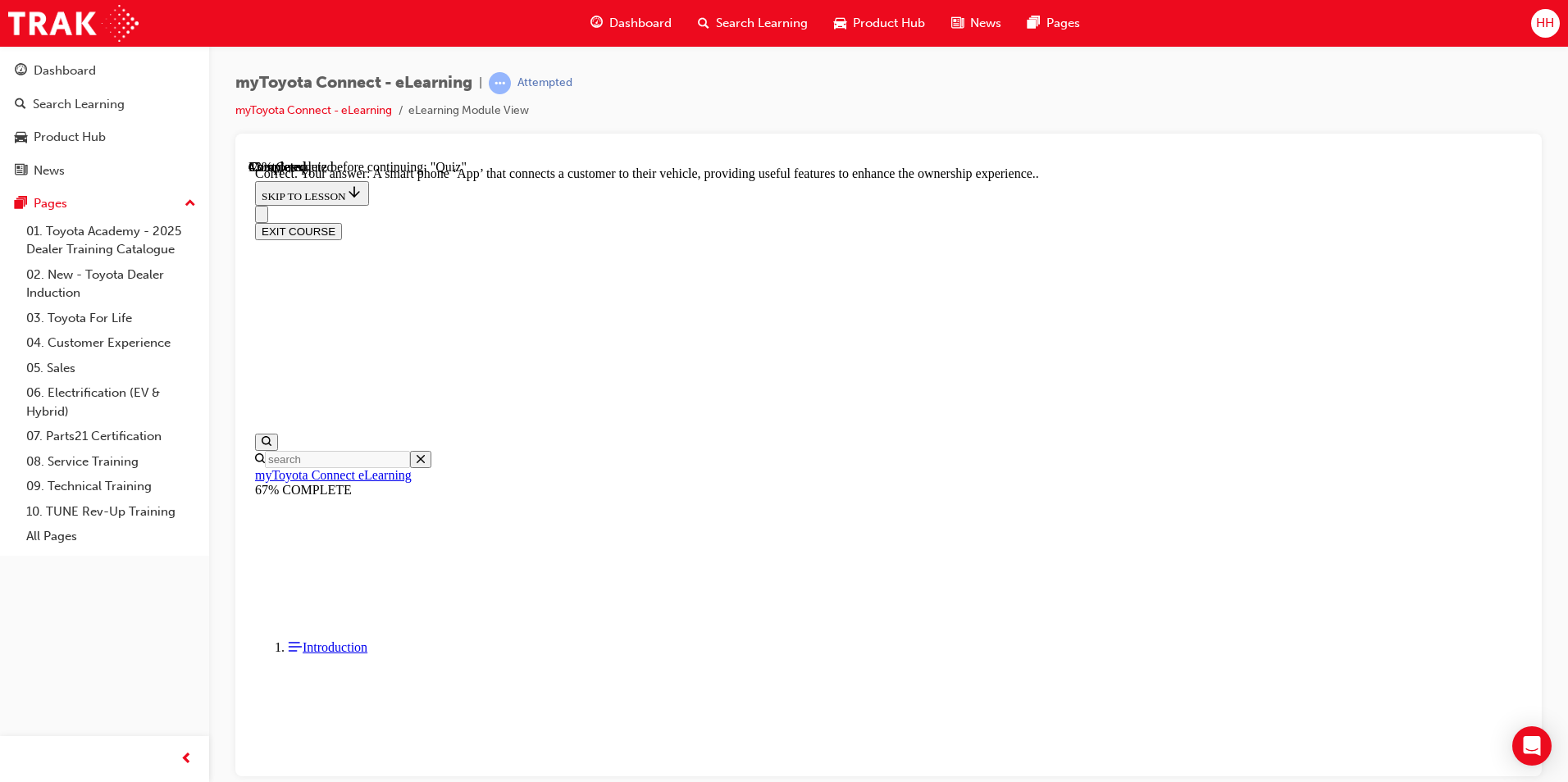
scroll to position [274, 0]
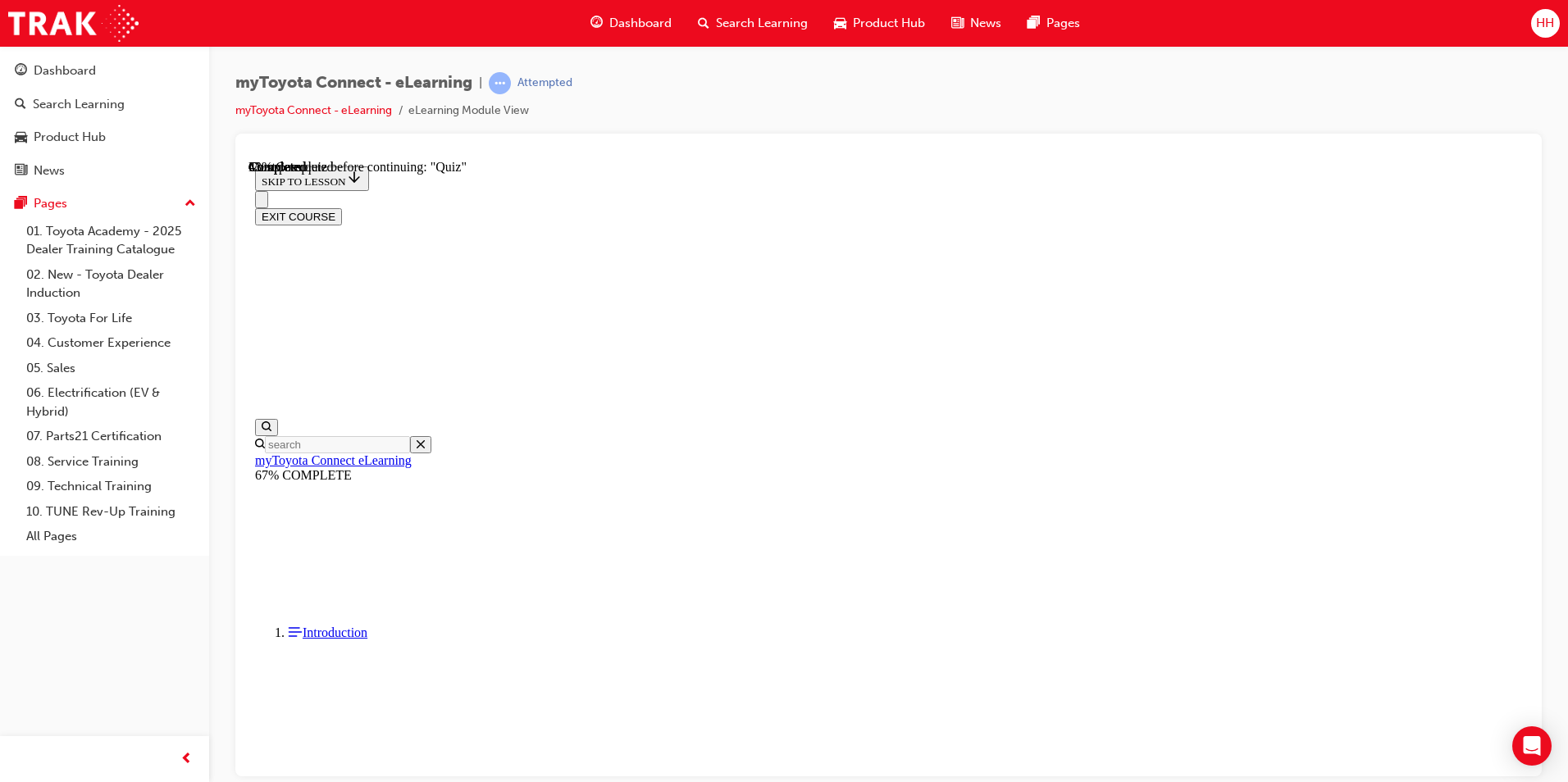
scroll to position [82, 0]
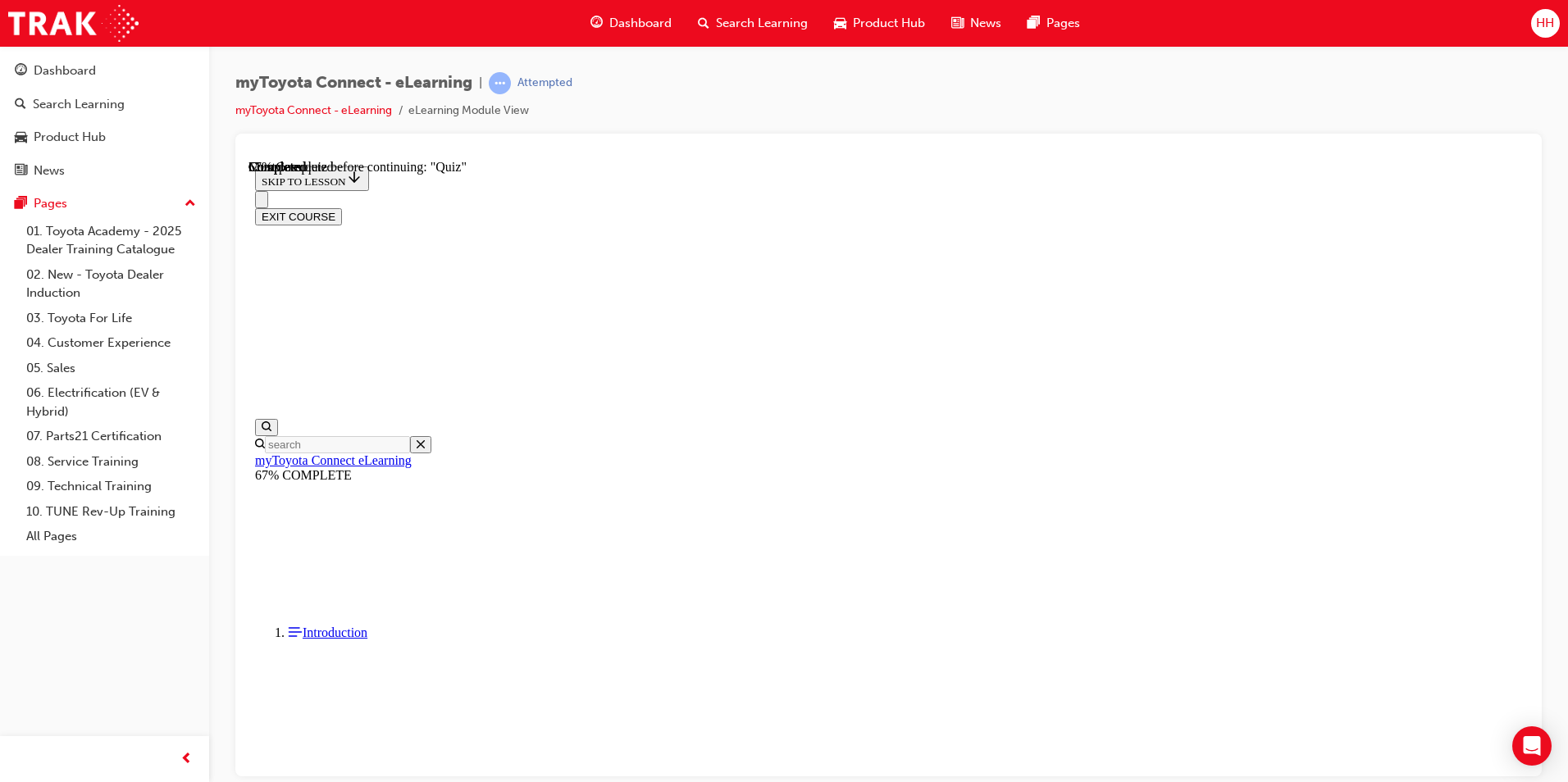
scroll to position [112, 0]
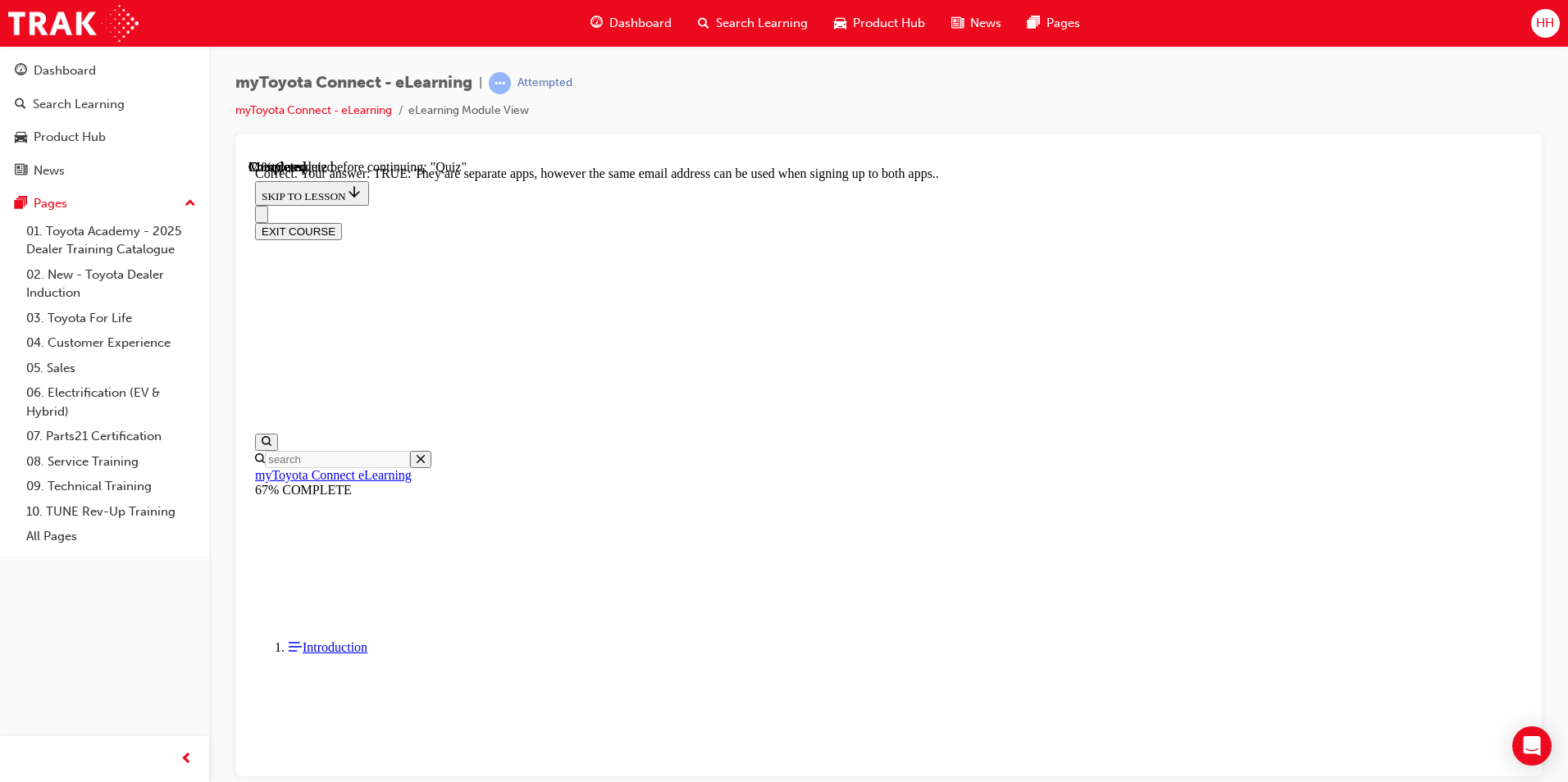
scroll to position [164, 0]
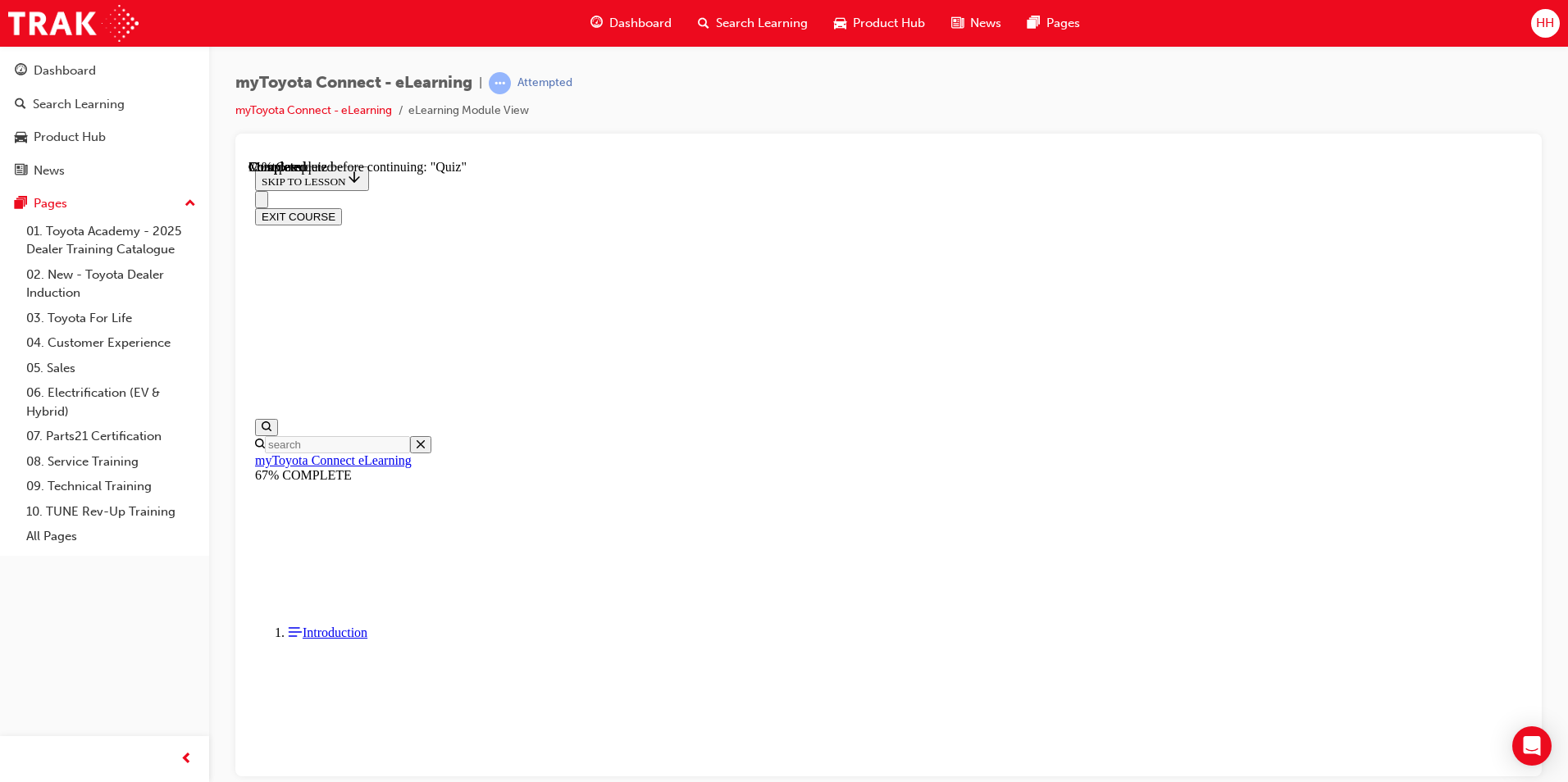
scroll to position [107, 0]
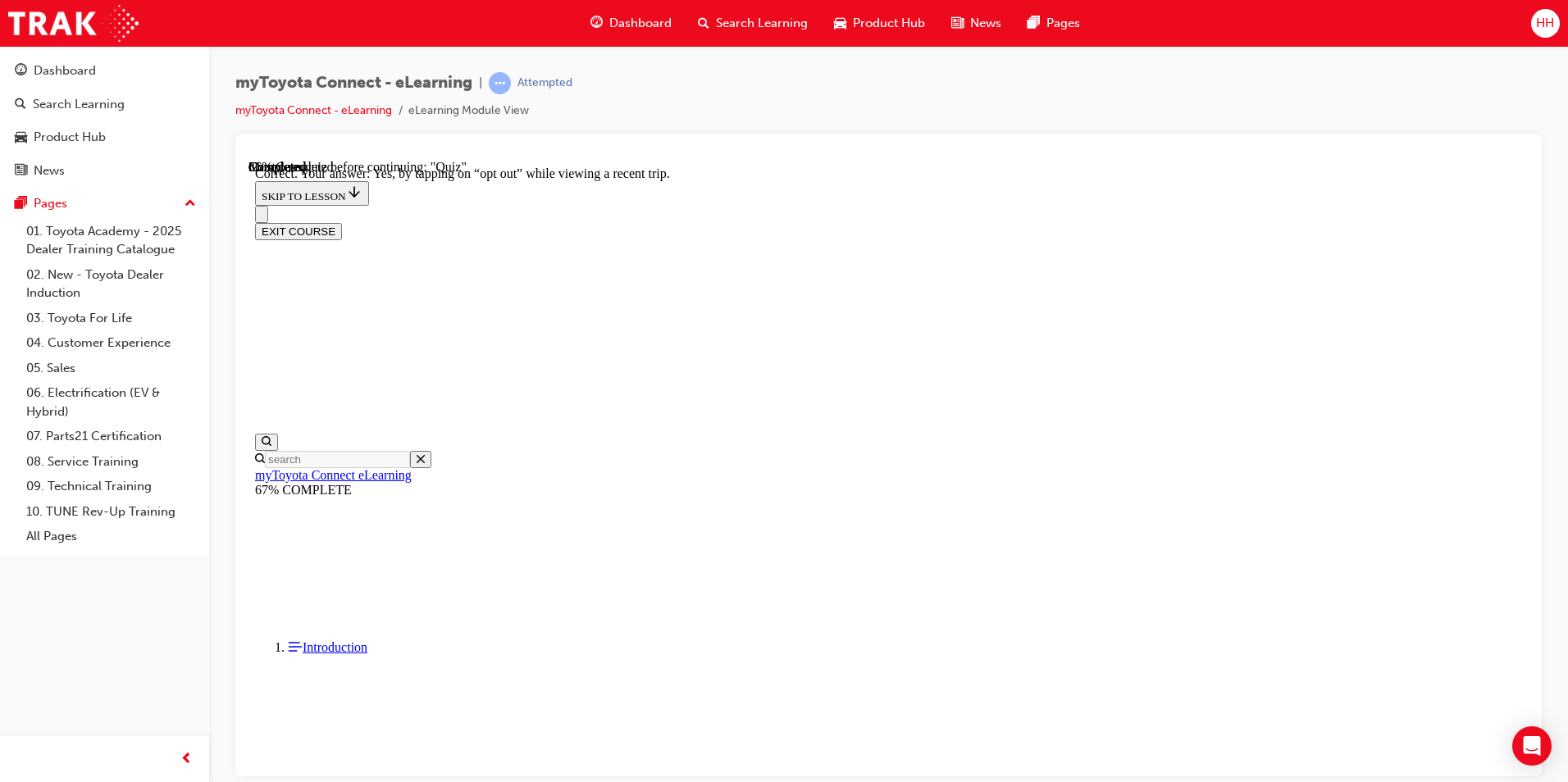
scroll to position [159, 0]
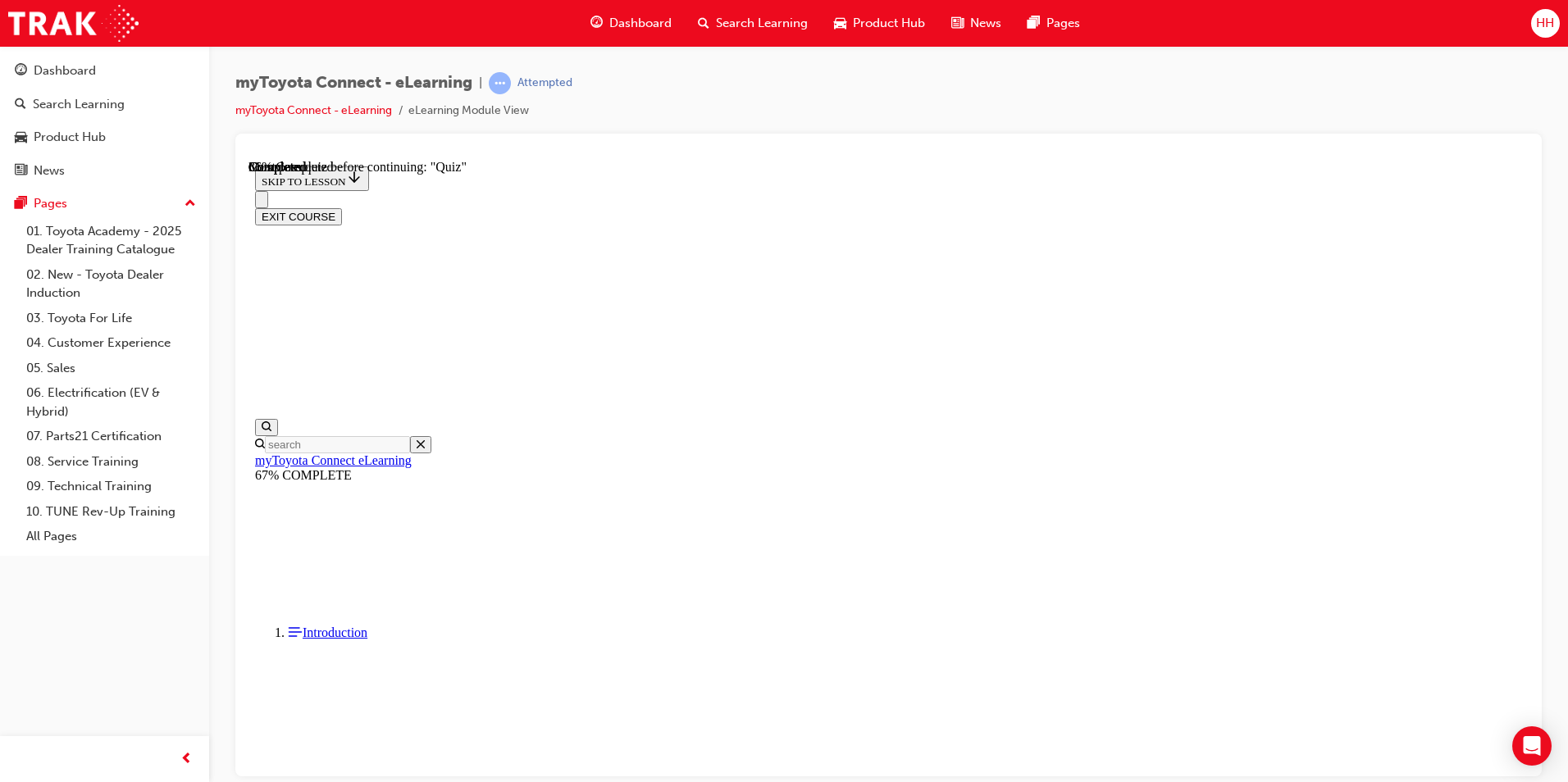
scroll to position [141, 0]
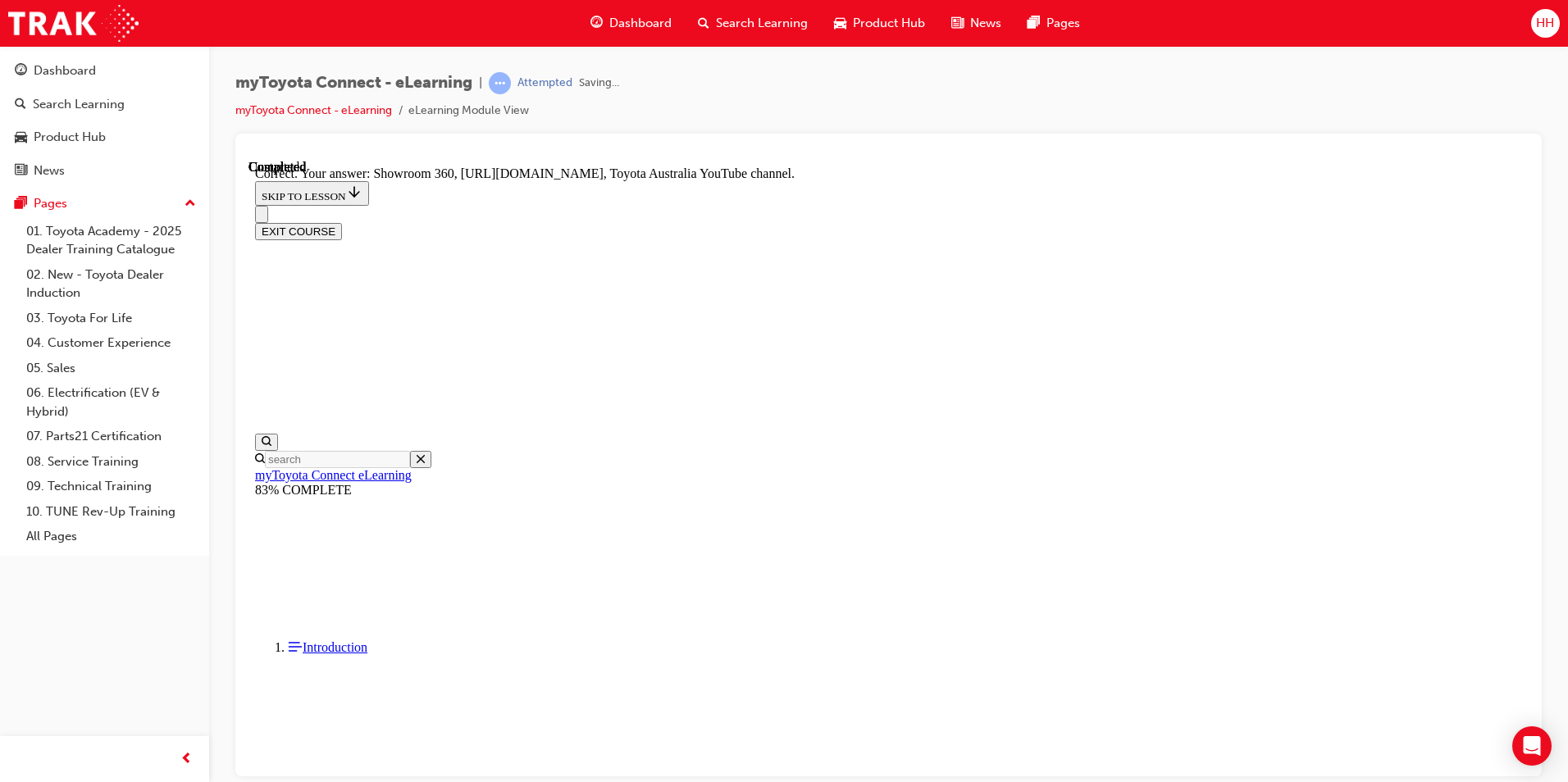
scroll to position [307, 0]
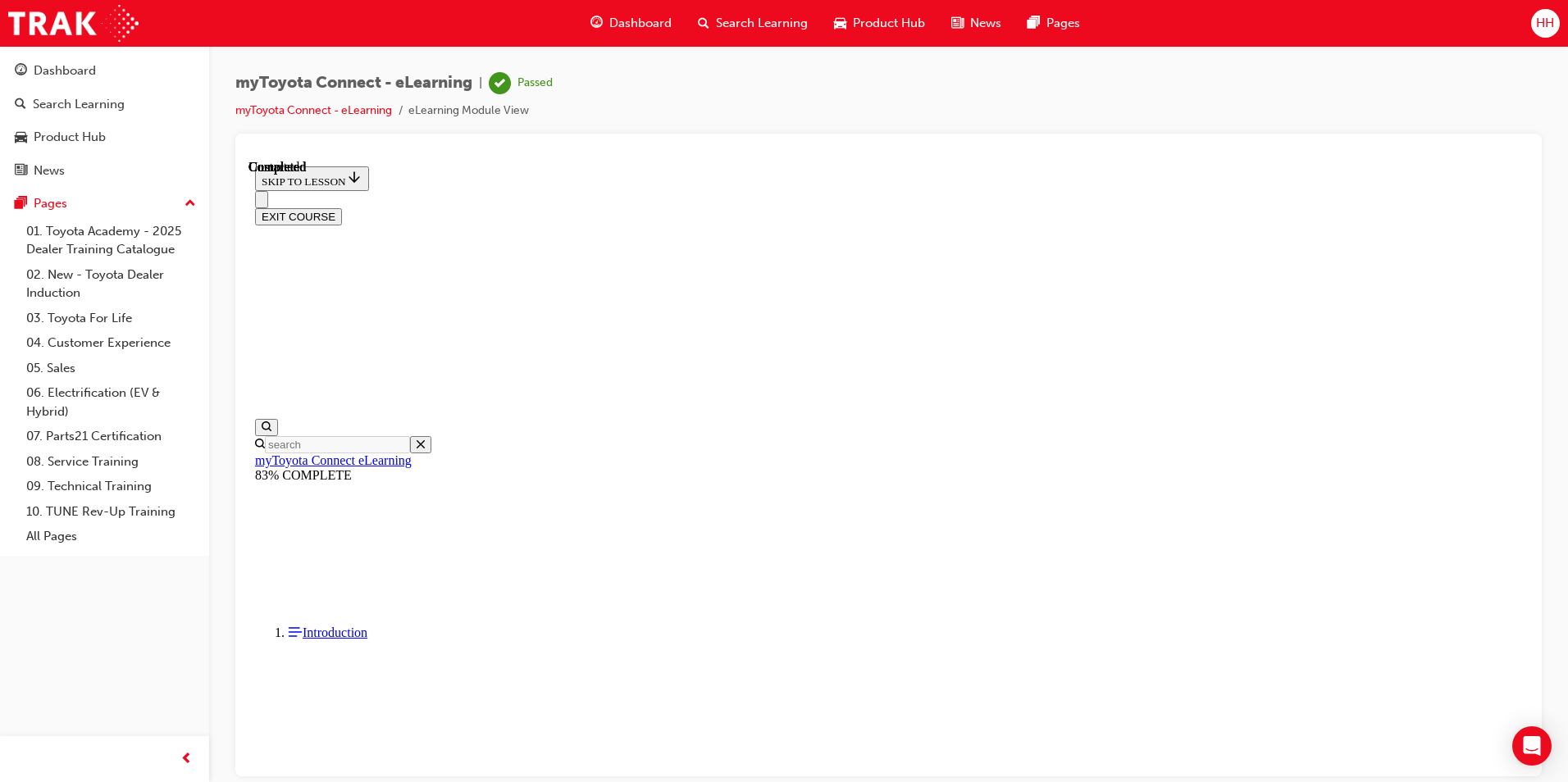
scroll to position [274, 0]
click at [342, 208] on button "EXIT COURSE" at bounding box center [299, 216] width 87 height 17
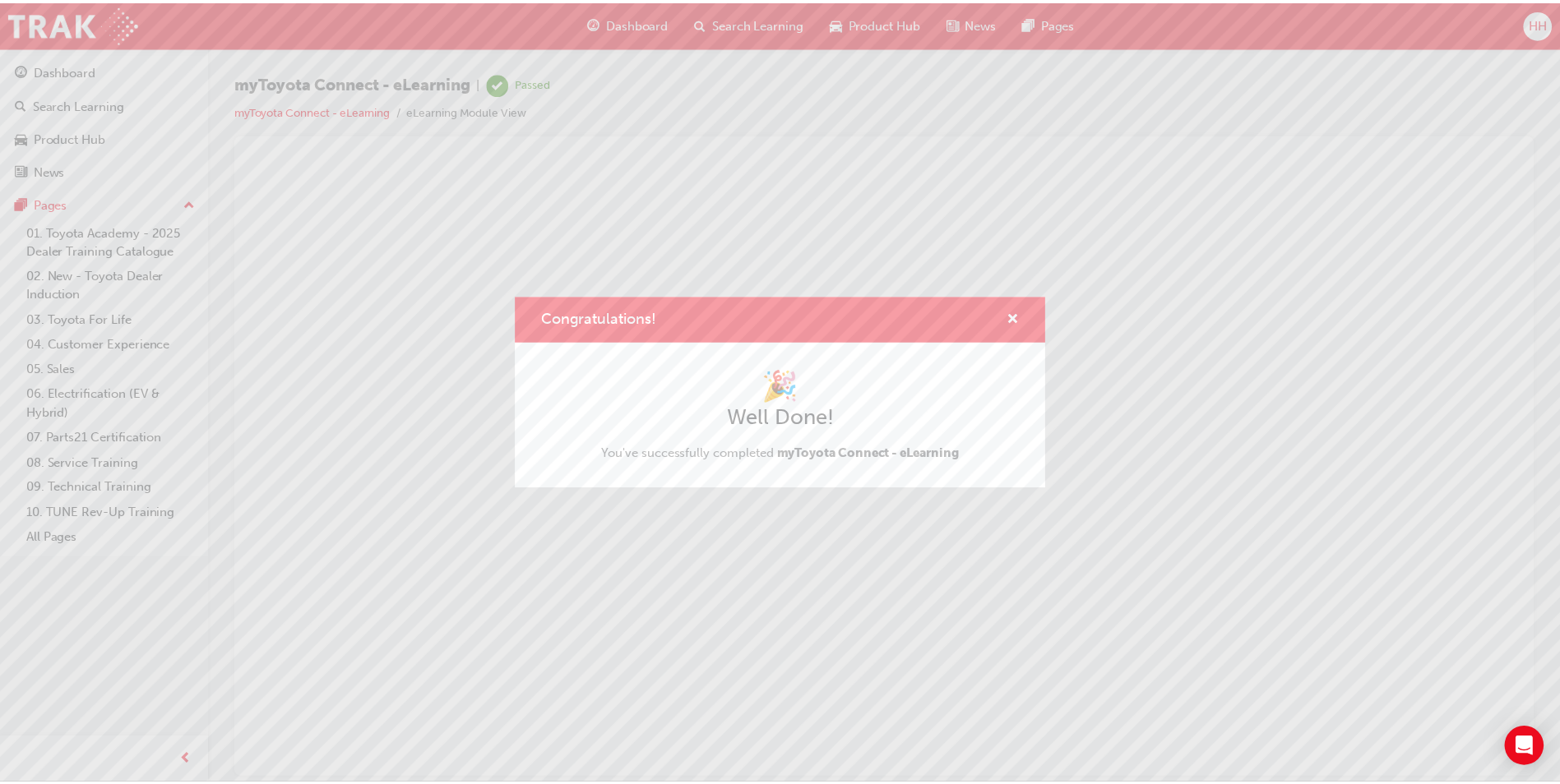
scroll to position [0, 0]
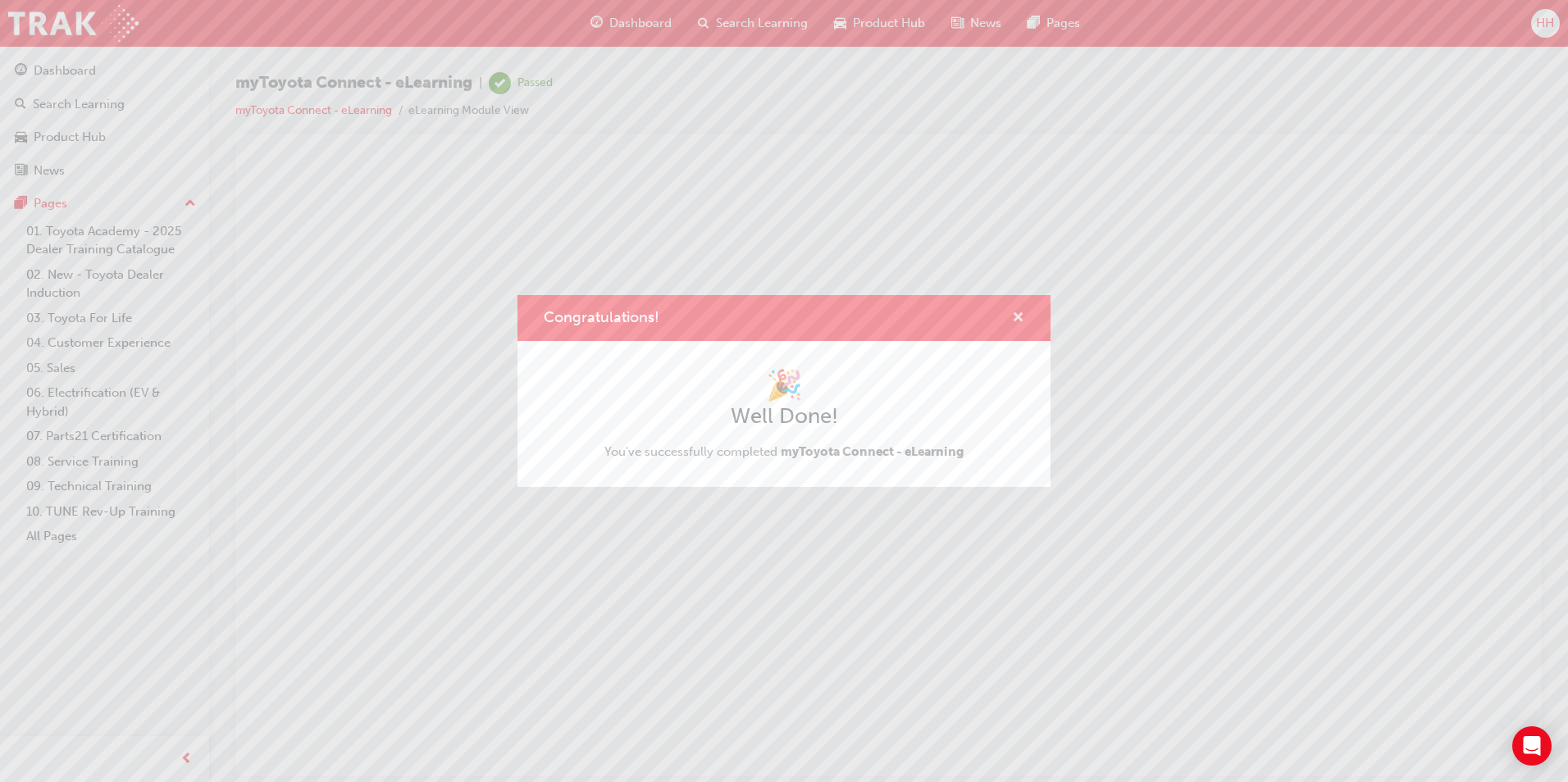
click at [1017, 311] on span "cross-icon" at bounding box center [1017, 319] width 12 height 15
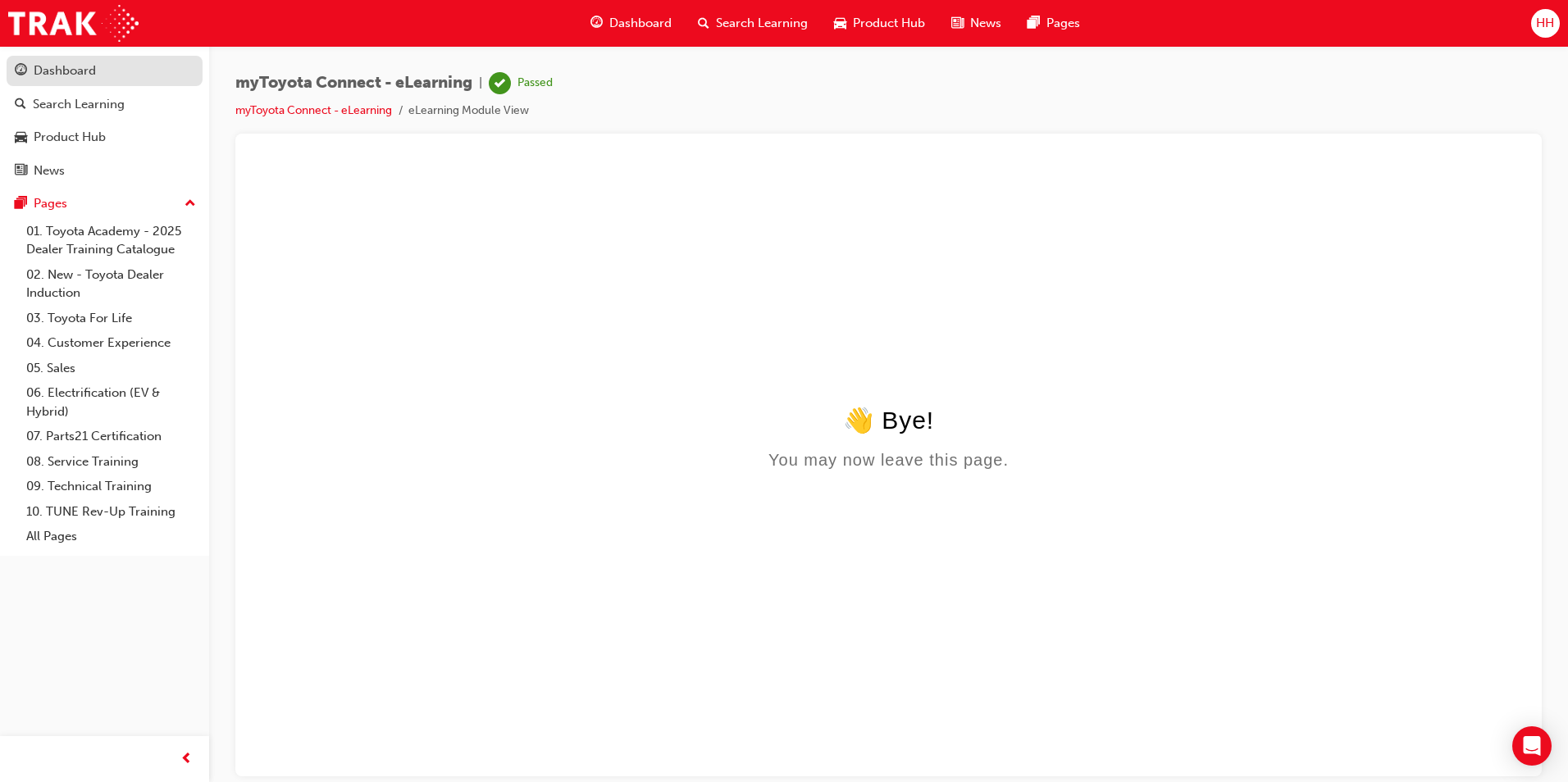
click at [168, 82] on link "Dashboard" at bounding box center [104, 71] width 196 height 30
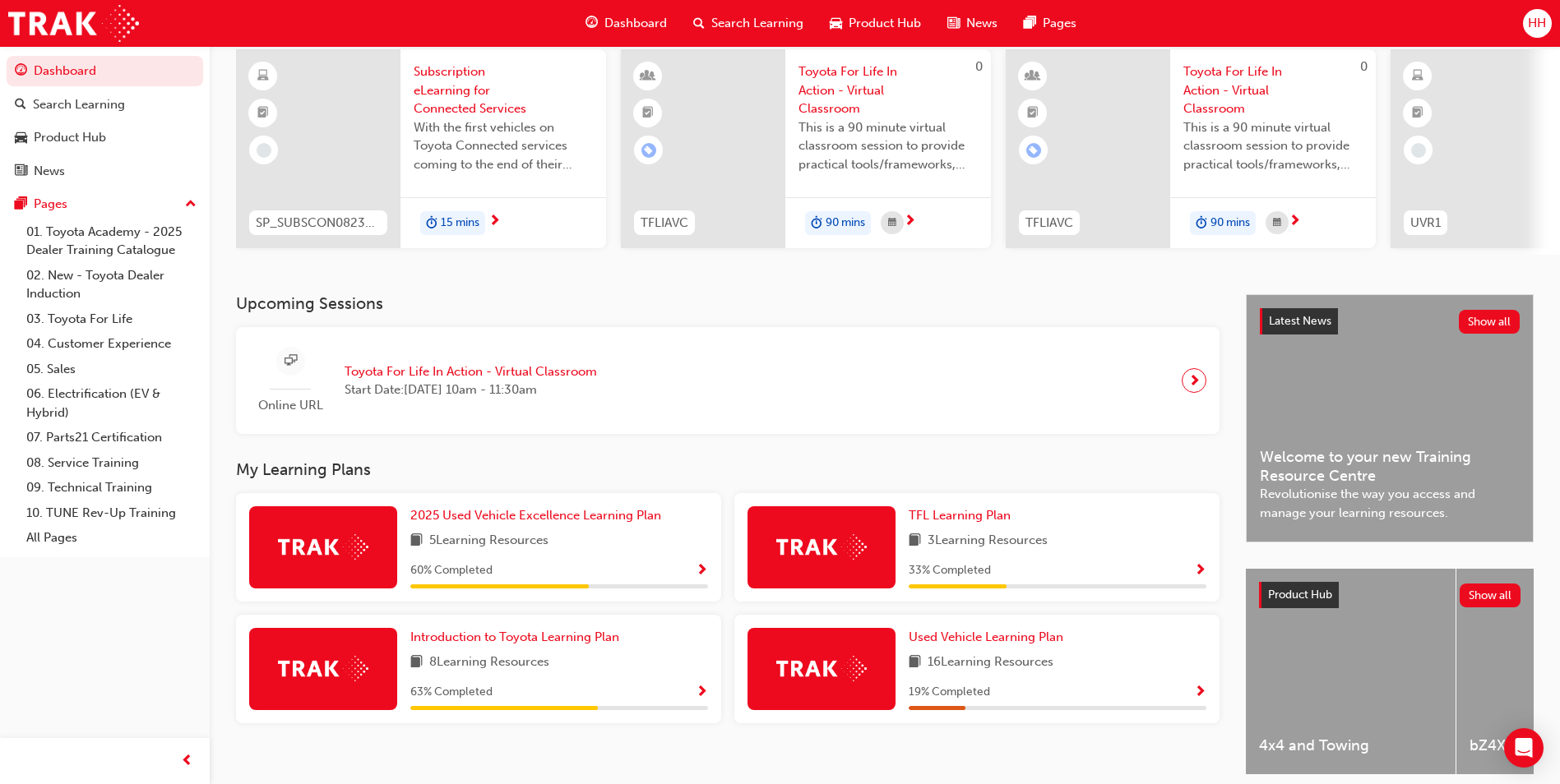
scroll to position [198, 0]
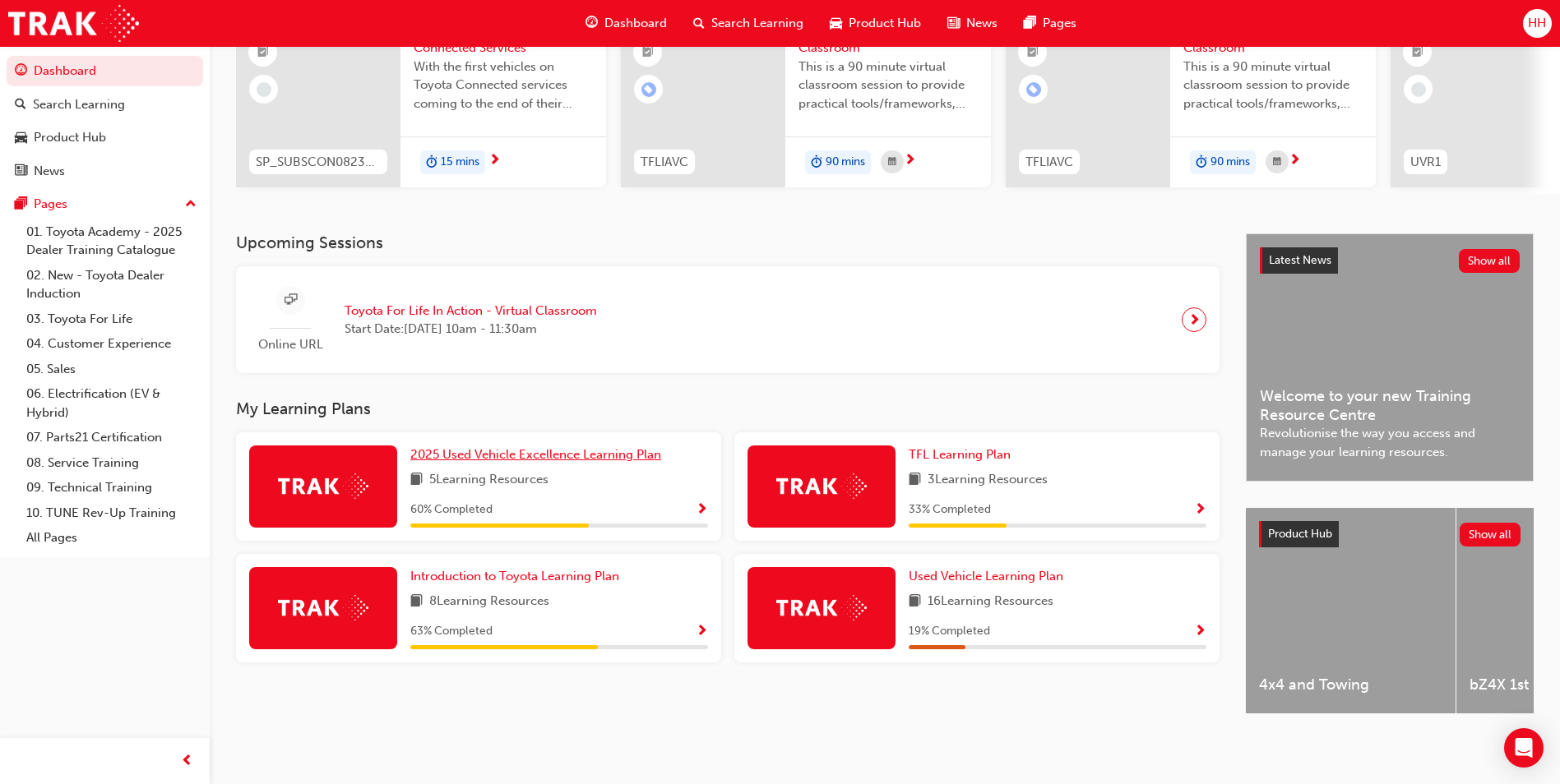
click at [591, 447] on span "2025 Used Vehicle Excellence Learning Plan" at bounding box center [536, 455] width 251 height 15
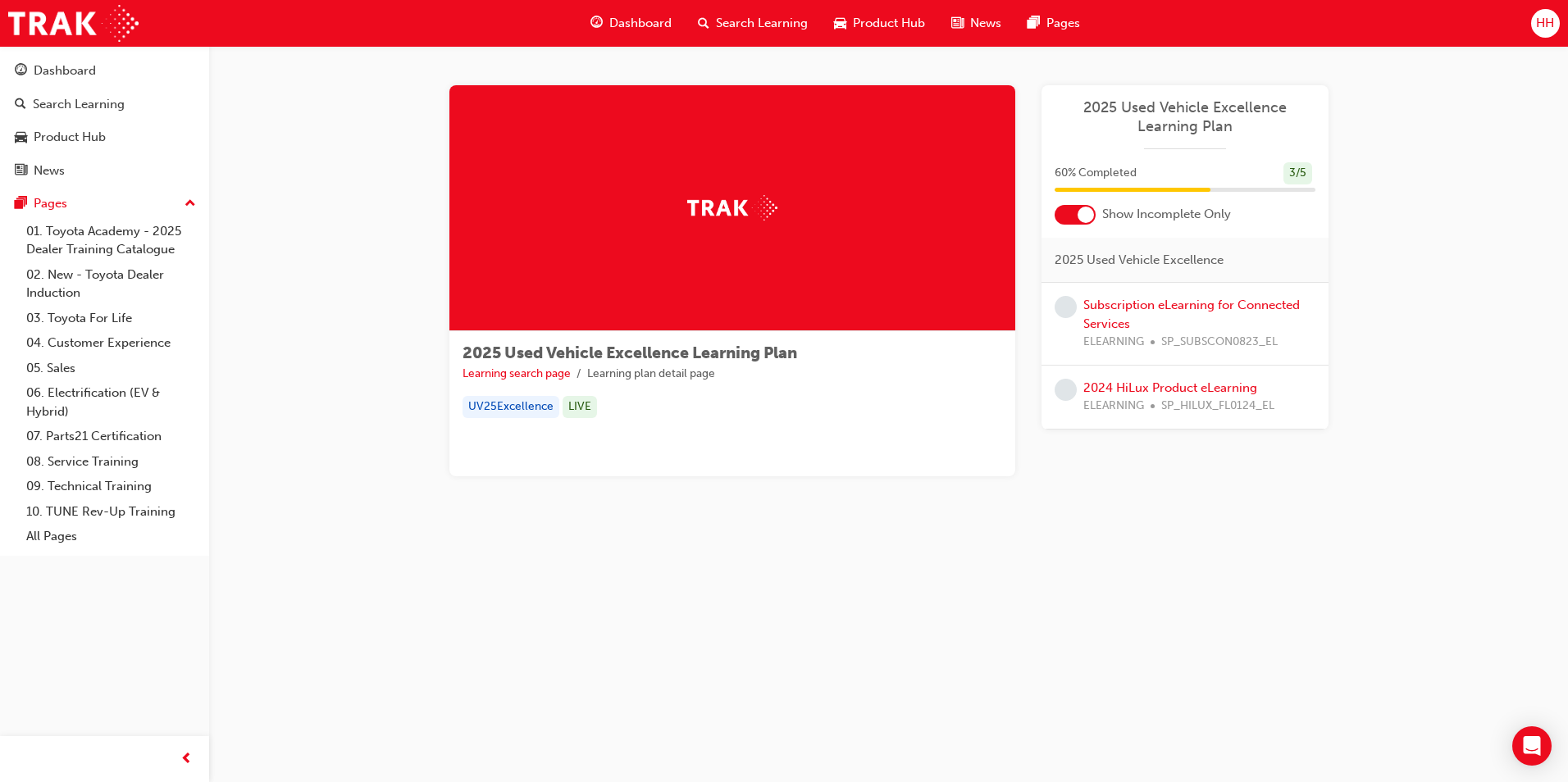
click at [1092, 215] on div at bounding box center [1085, 214] width 16 height 16
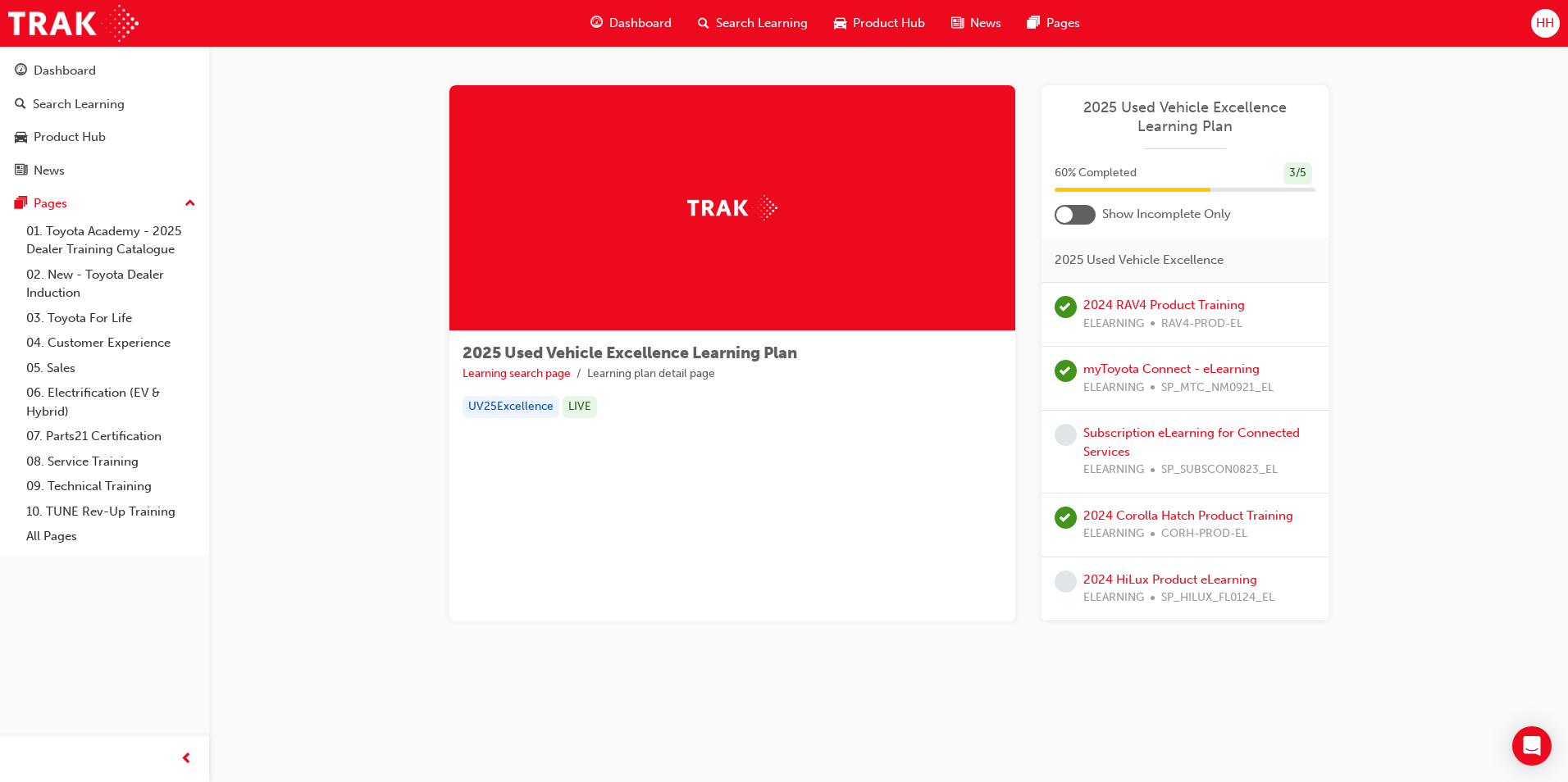
click at [1092, 215] on div at bounding box center [1074, 214] width 41 height 20
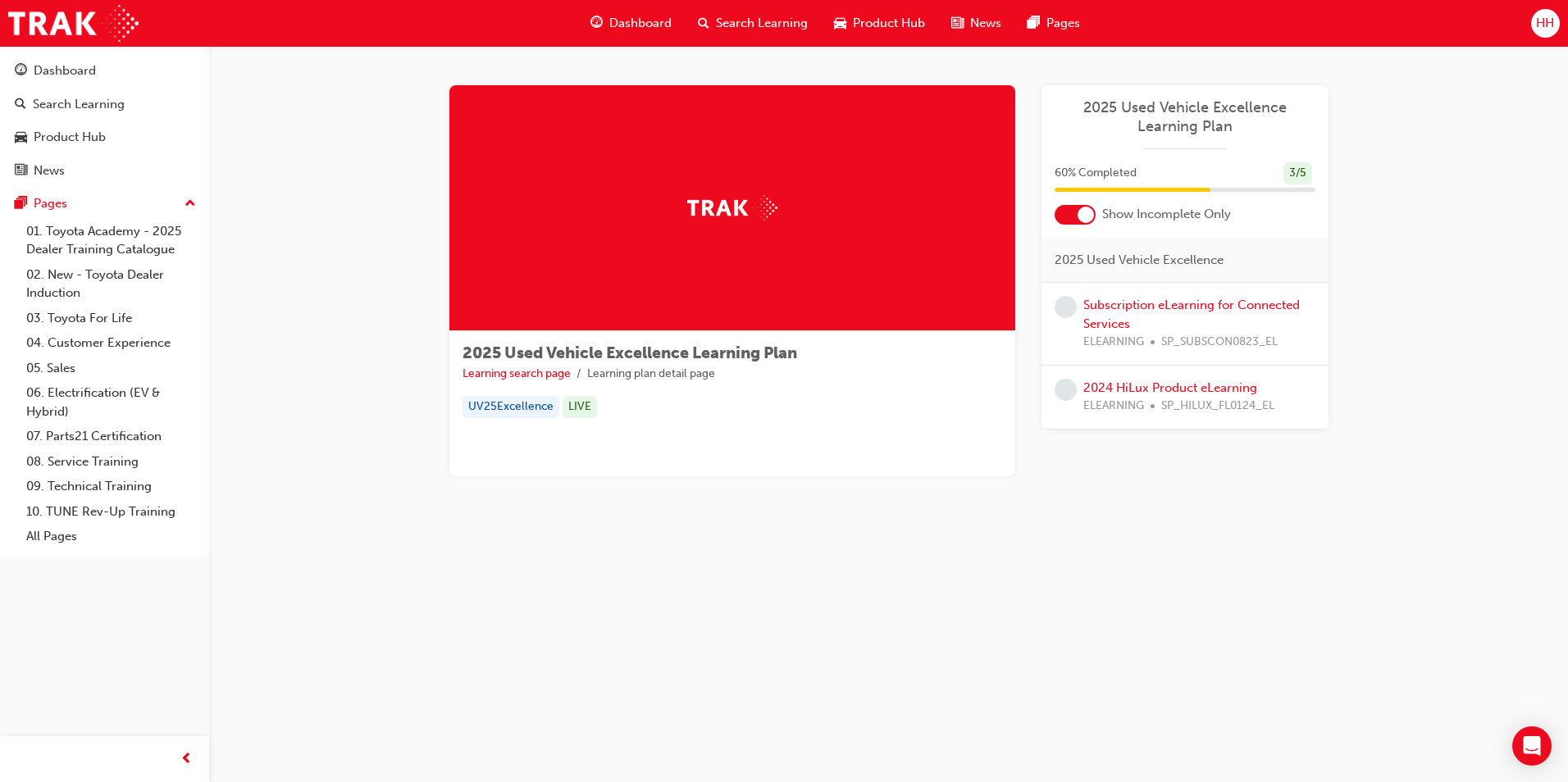
click at [1092, 215] on div at bounding box center [1085, 214] width 16 height 16
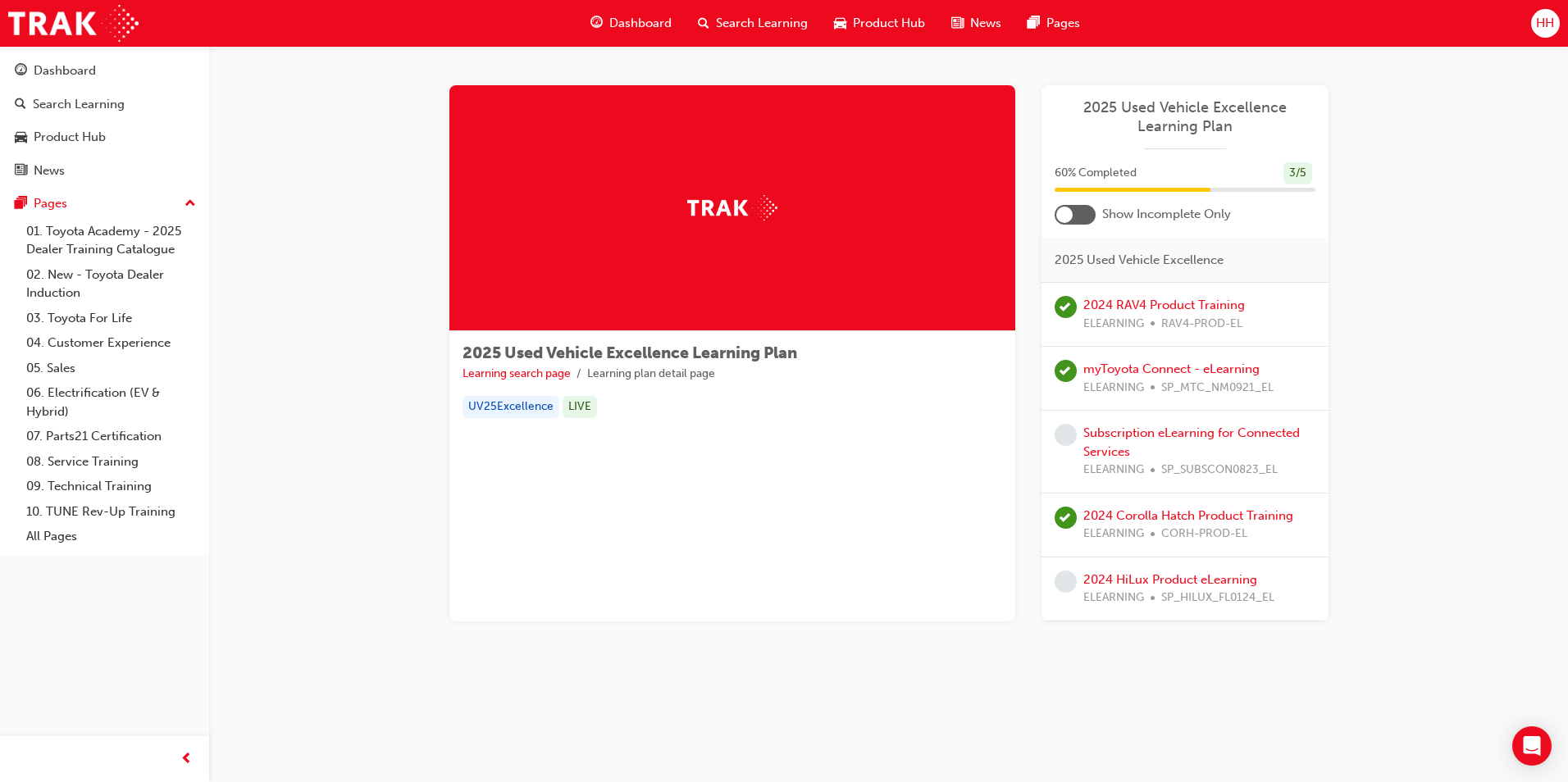
click at [1083, 215] on div at bounding box center [1074, 214] width 41 height 20
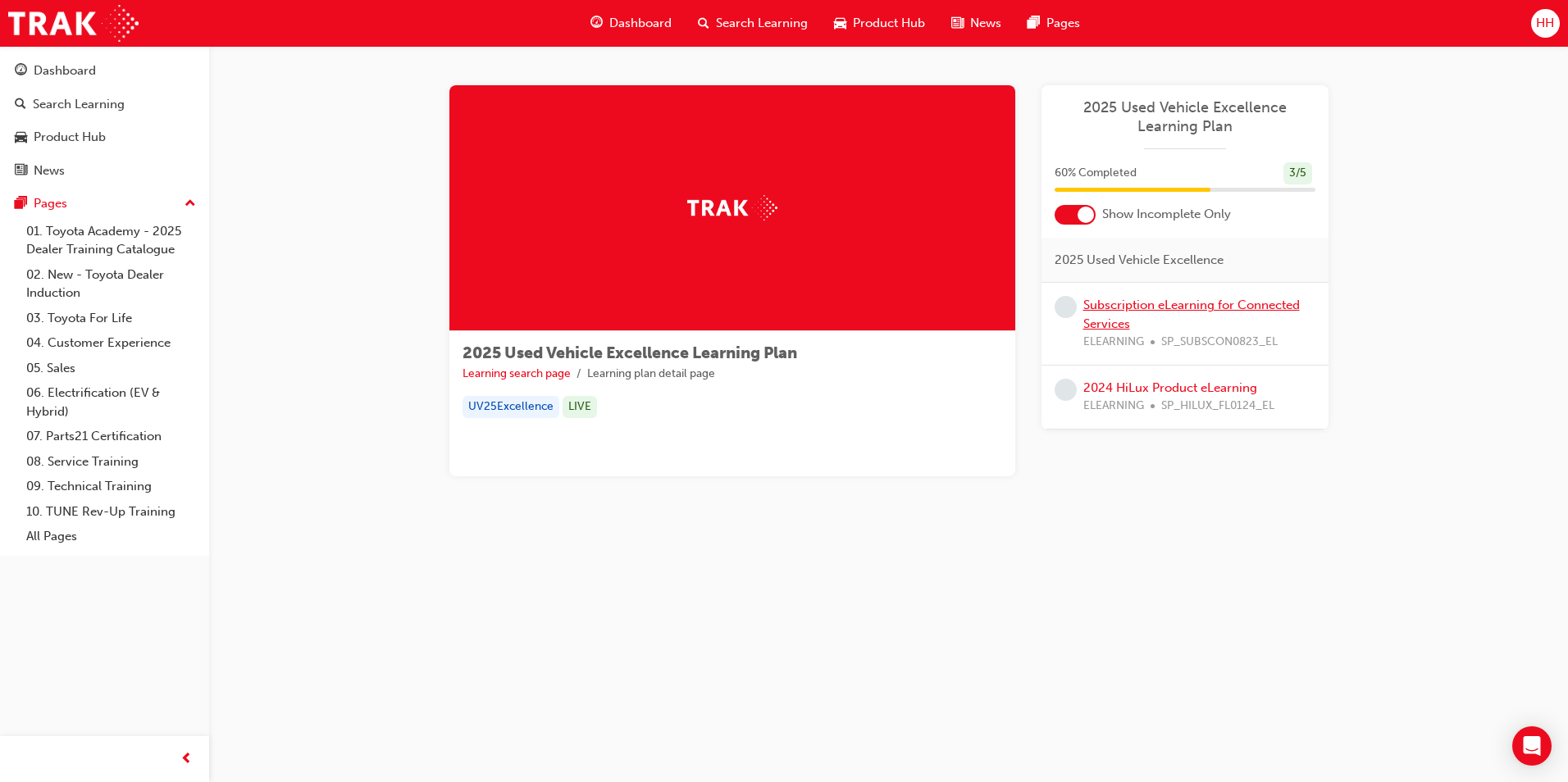
click at [1129, 310] on link "Subscription eLearning for Connected Services" at bounding box center [1191, 314] width 216 height 33
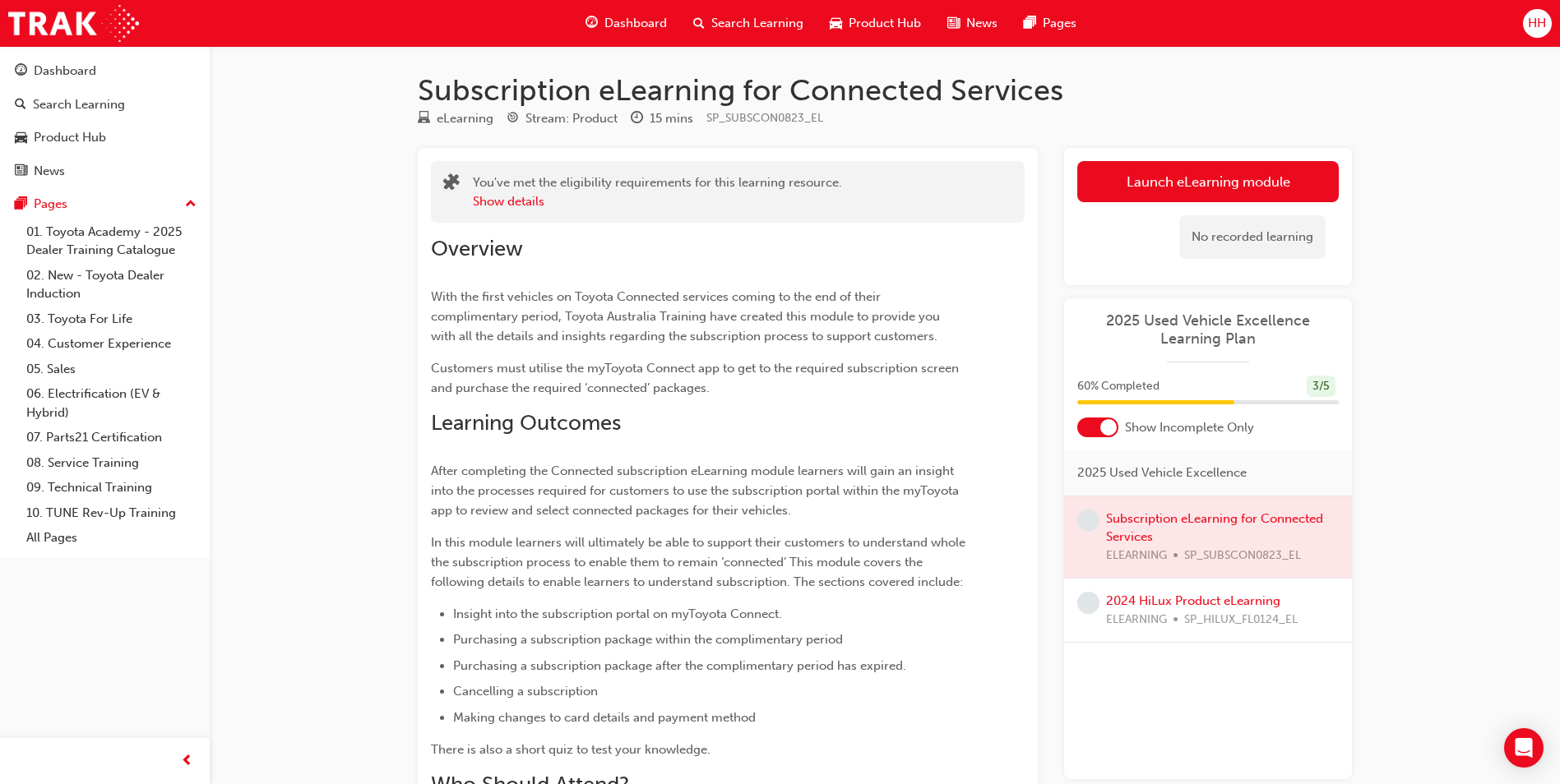
click at [1165, 203] on div "No recorded learning" at bounding box center [1208, 237] width 262 height 69
click at [1180, 188] on link "Launch eLearning module" at bounding box center [1208, 181] width 262 height 41
